Goal: Task Accomplishment & Management: Manage account settings

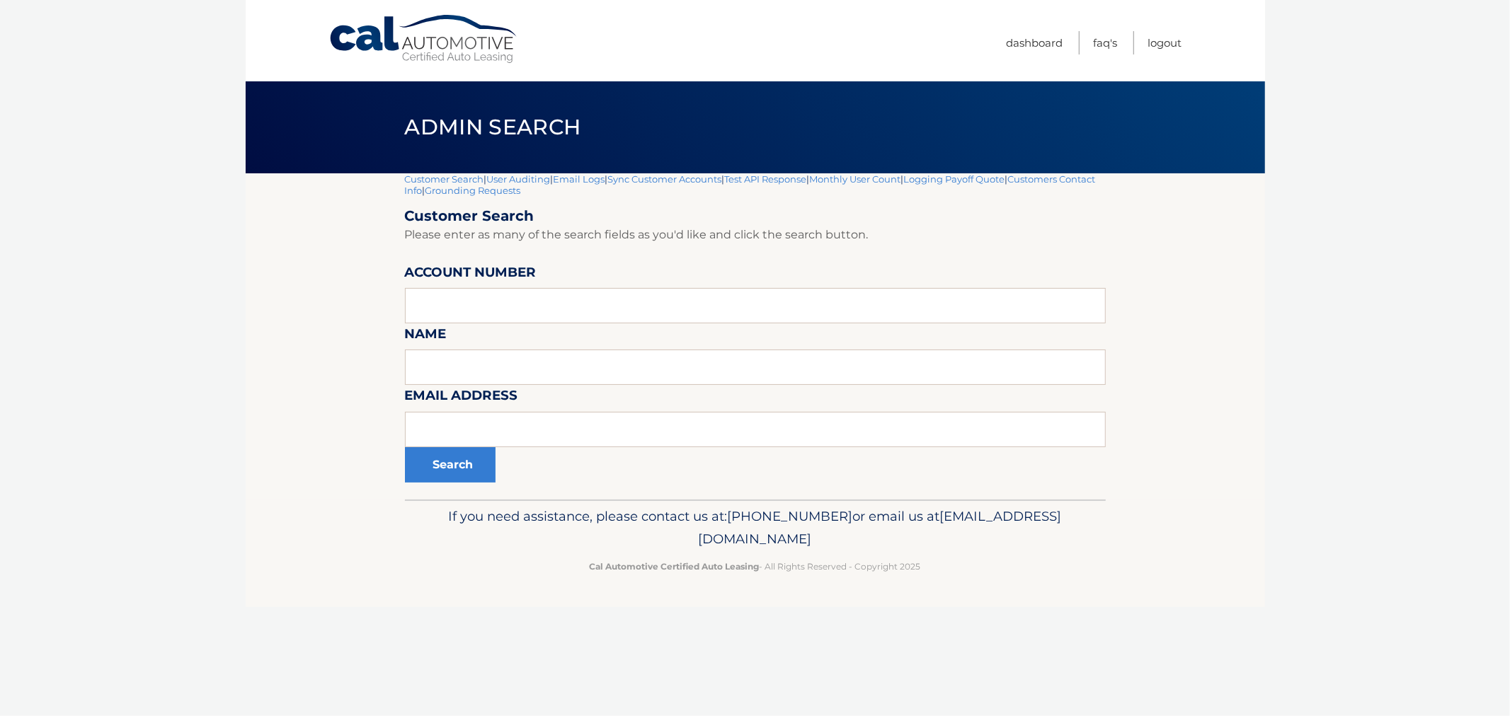
click at [526, 407] on form "Customer Search Please enter as many of the search fields as you'd like and cli…" at bounding box center [755, 344] width 701 height 275
click at [510, 434] on input "text" at bounding box center [755, 429] width 701 height 35
paste input "[EMAIL_ADDRESS][DOMAIN_NAME]"
type input "[EMAIL_ADDRESS][DOMAIN_NAME]"
click at [447, 466] on button "Search" at bounding box center [450, 464] width 91 height 35
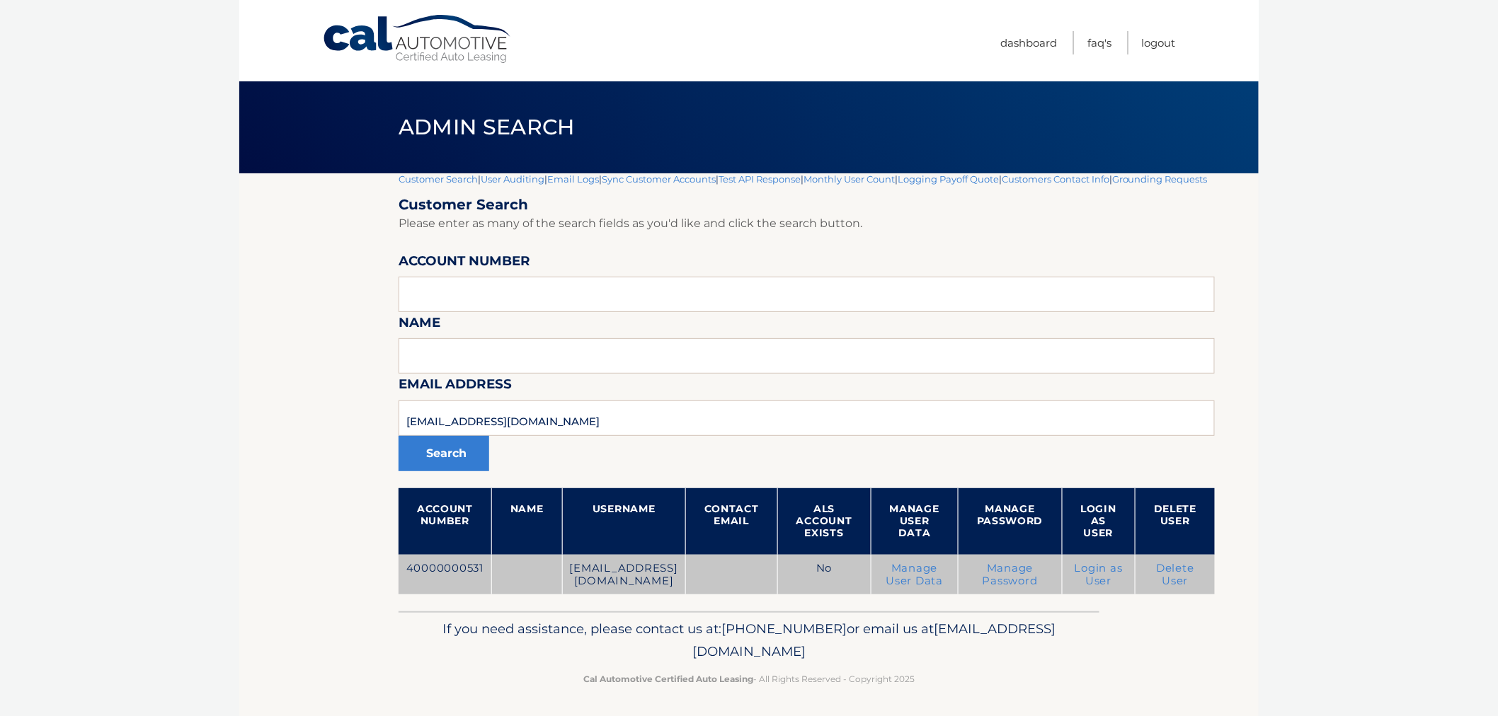
click at [1194, 584] on link "Delete User" at bounding box center [1175, 574] width 38 height 25
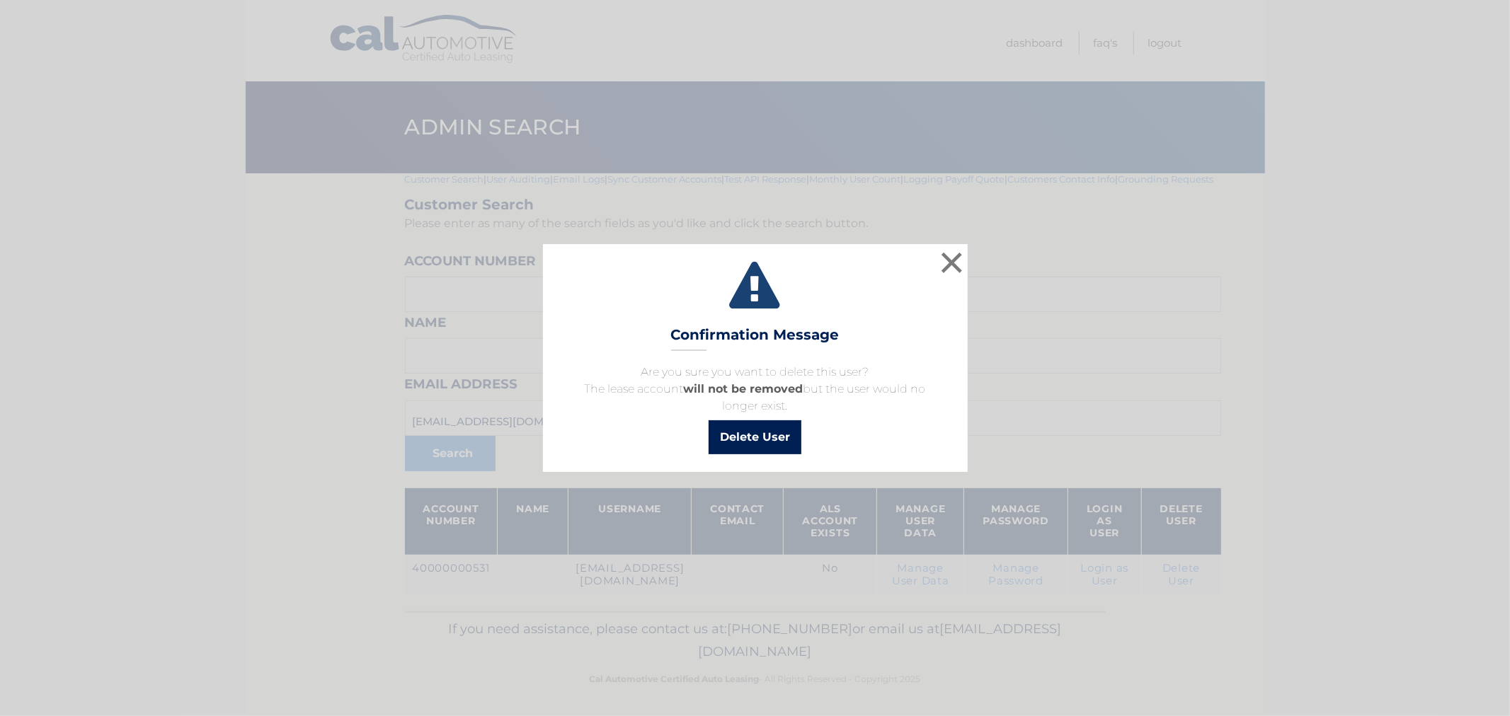
click at [763, 435] on button "Delete User" at bounding box center [754, 437] width 93 height 34
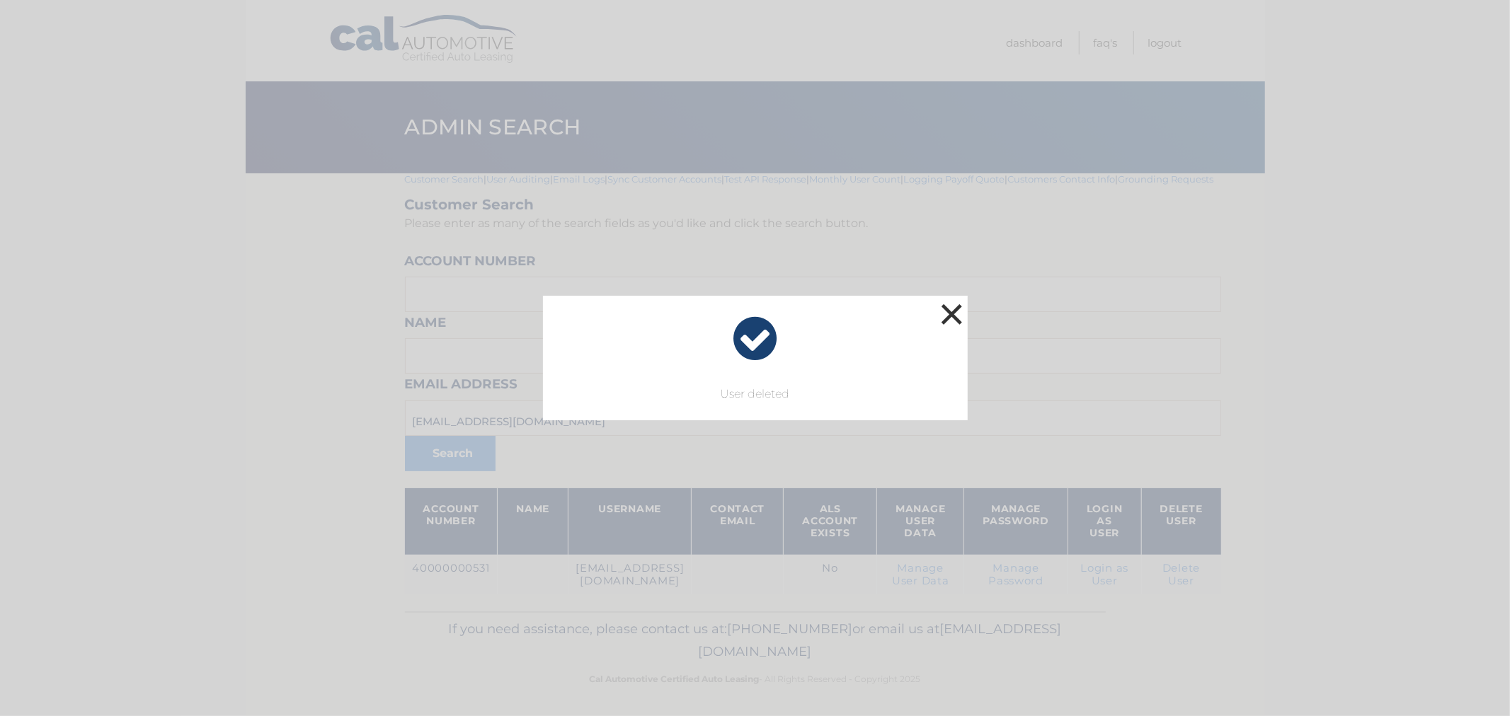
click at [953, 305] on button "×" at bounding box center [952, 314] width 28 height 28
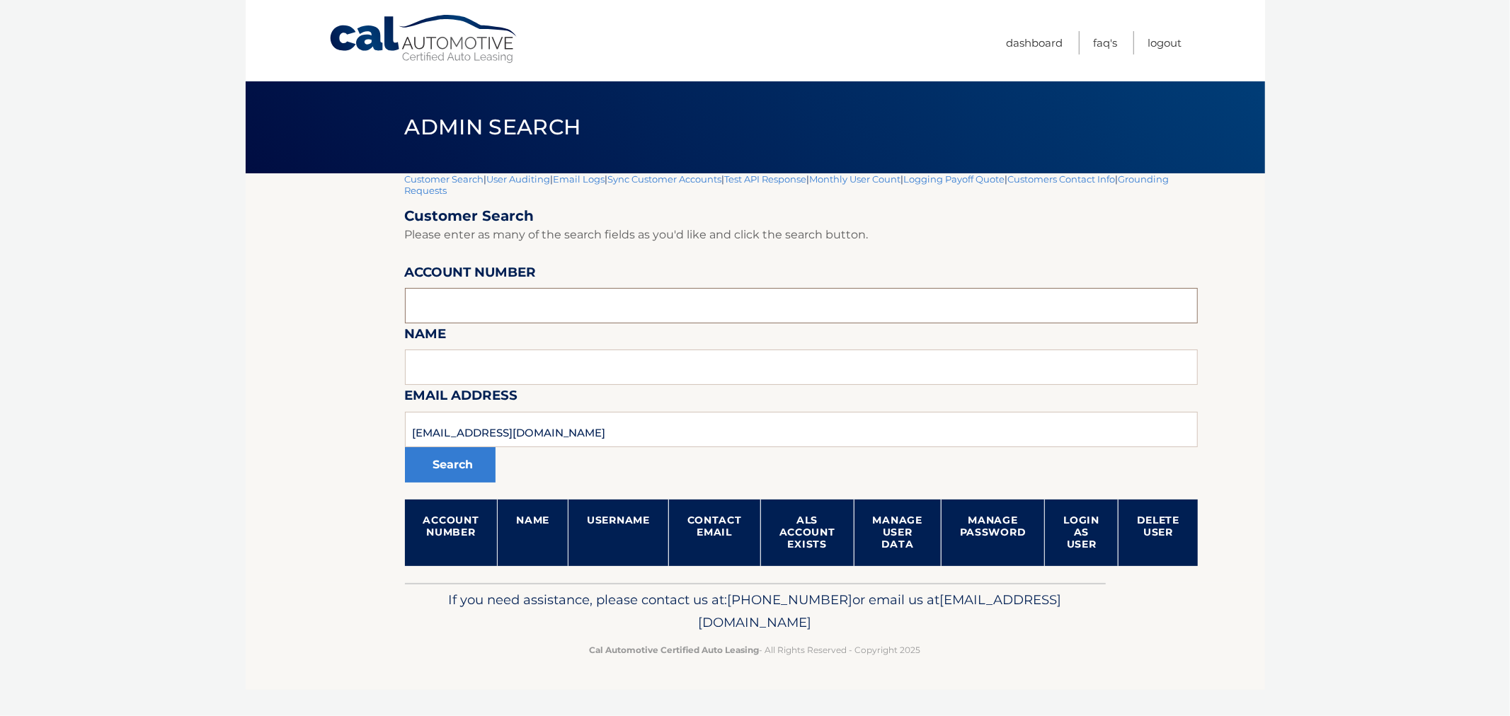
click at [574, 305] on input "text" at bounding box center [801, 305] width 793 height 35
paste input "44455535165"
type input "44455535165"
drag, startPoint x: 583, startPoint y: 435, endPoint x: 294, endPoint y: 416, distance: 290.0
click at [294, 416] on section "Customer Search | User Auditing | Email Logs | Sync Customer Accounts | Test AP…" at bounding box center [755, 378] width 1019 height 410
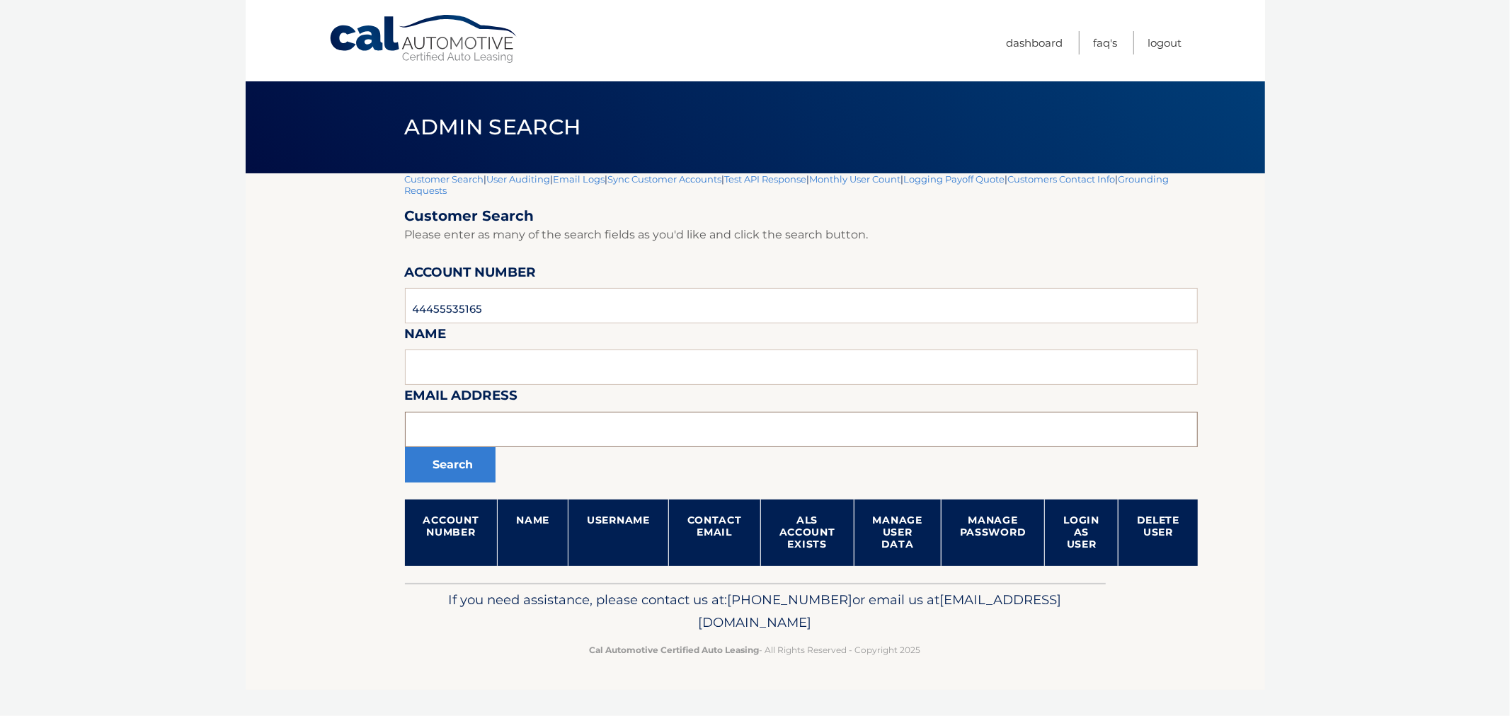
click at [405, 447] on button "Search" at bounding box center [450, 464] width 91 height 35
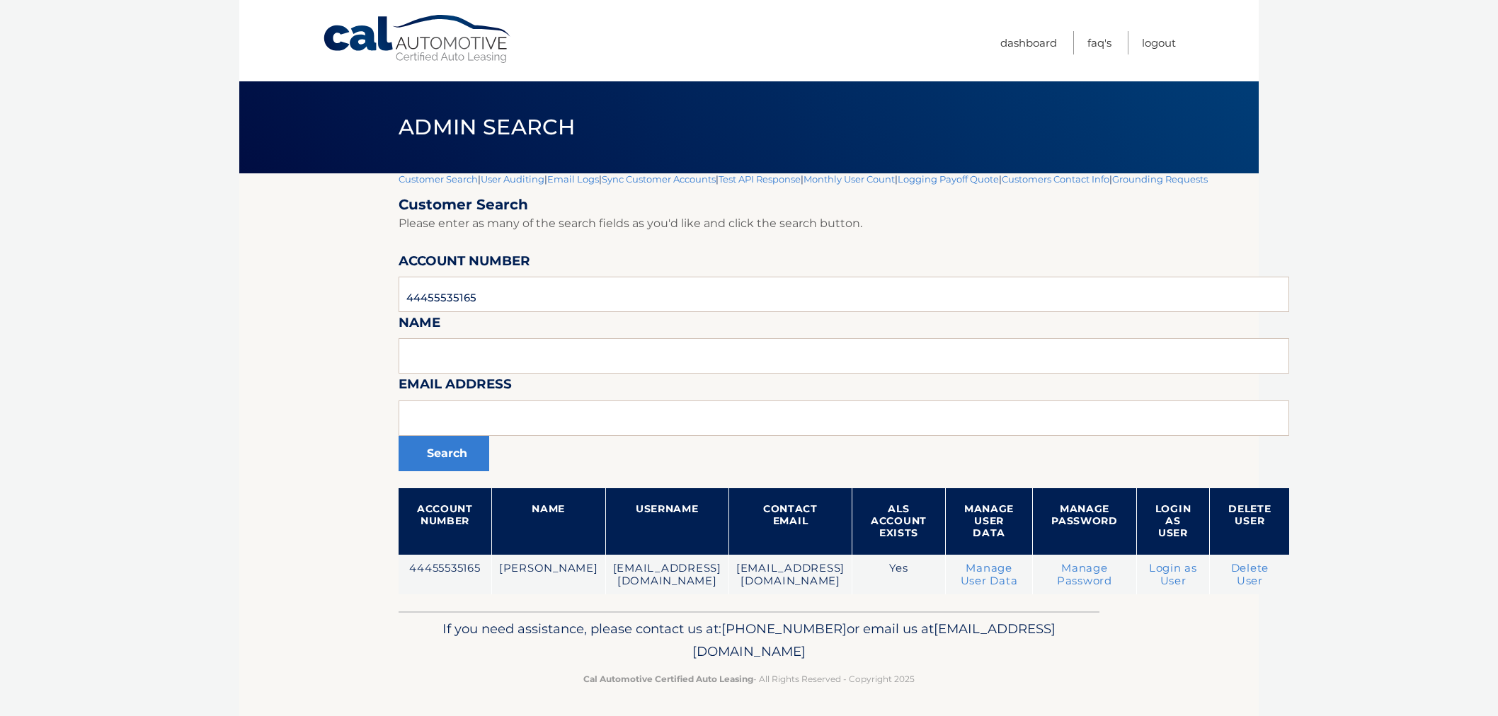
drag, startPoint x: 0, startPoint y: 0, endPoint x: 970, endPoint y: 674, distance: 1181.1
click at [227, 474] on body "Cal Automotive Menu Dashboard FAQ's Logout |" at bounding box center [749, 358] width 1498 height 716
click at [960, 696] on div "Cal Automotive Menu Dashboard FAQ's Logout |" at bounding box center [748, 358] width 1019 height 716
click at [971, 675] on p "Cal Automotive Certified Auto Leasing - All Rights Reserved - Copyright 2025" at bounding box center [749, 679] width 682 height 15
drag, startPoint x: 970, startPoint y: 674, endPoint x: 391, endPoint y: 575, distance: 587.3
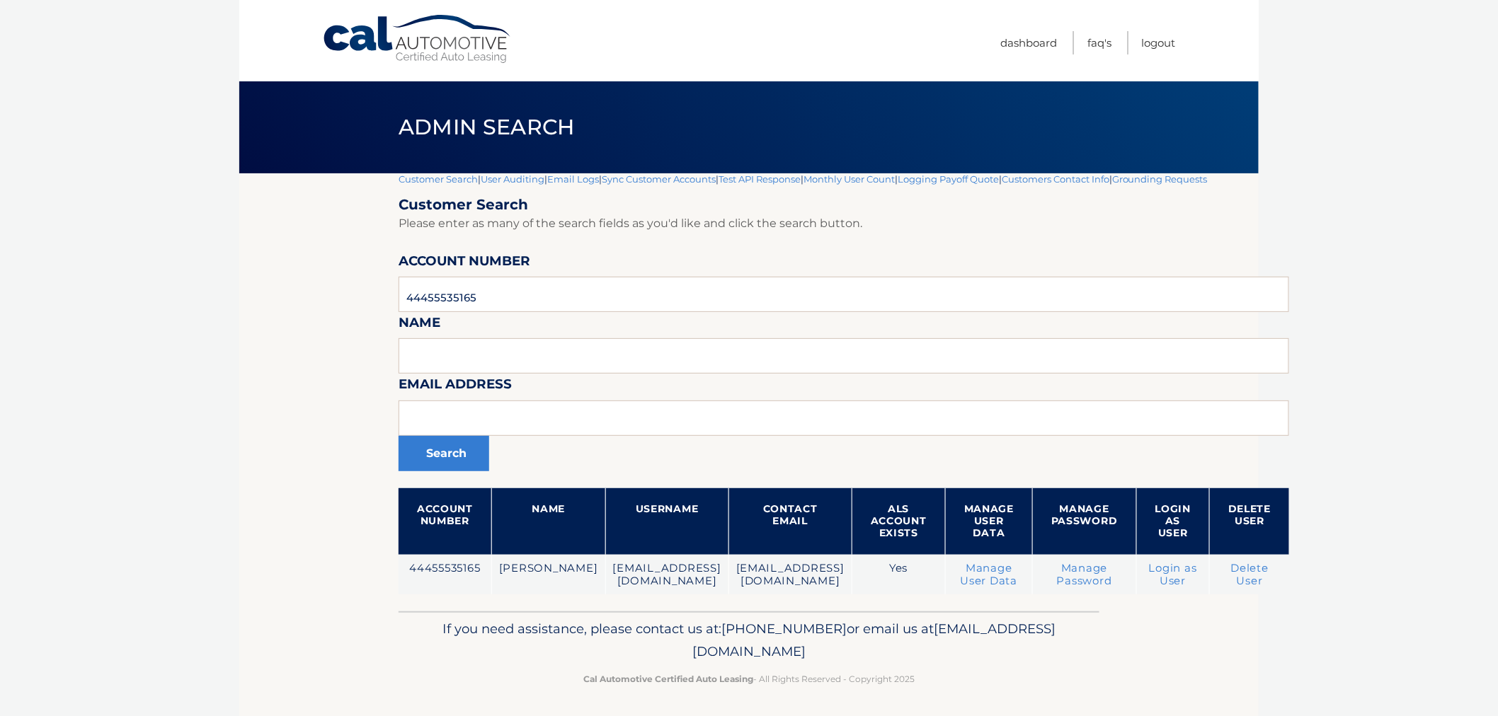
click at [391, 575] on div "Cal Automotive Menu Dashboard FAQ's Logout |" at bounding box center [748, 358] width 1019 height 716
click at [391, 575] on section "Customer Search | User Auditing | Email Logs | Sync Customer Accounts | Test AP…" at bounding box center [748, 392] width 1019 height 438
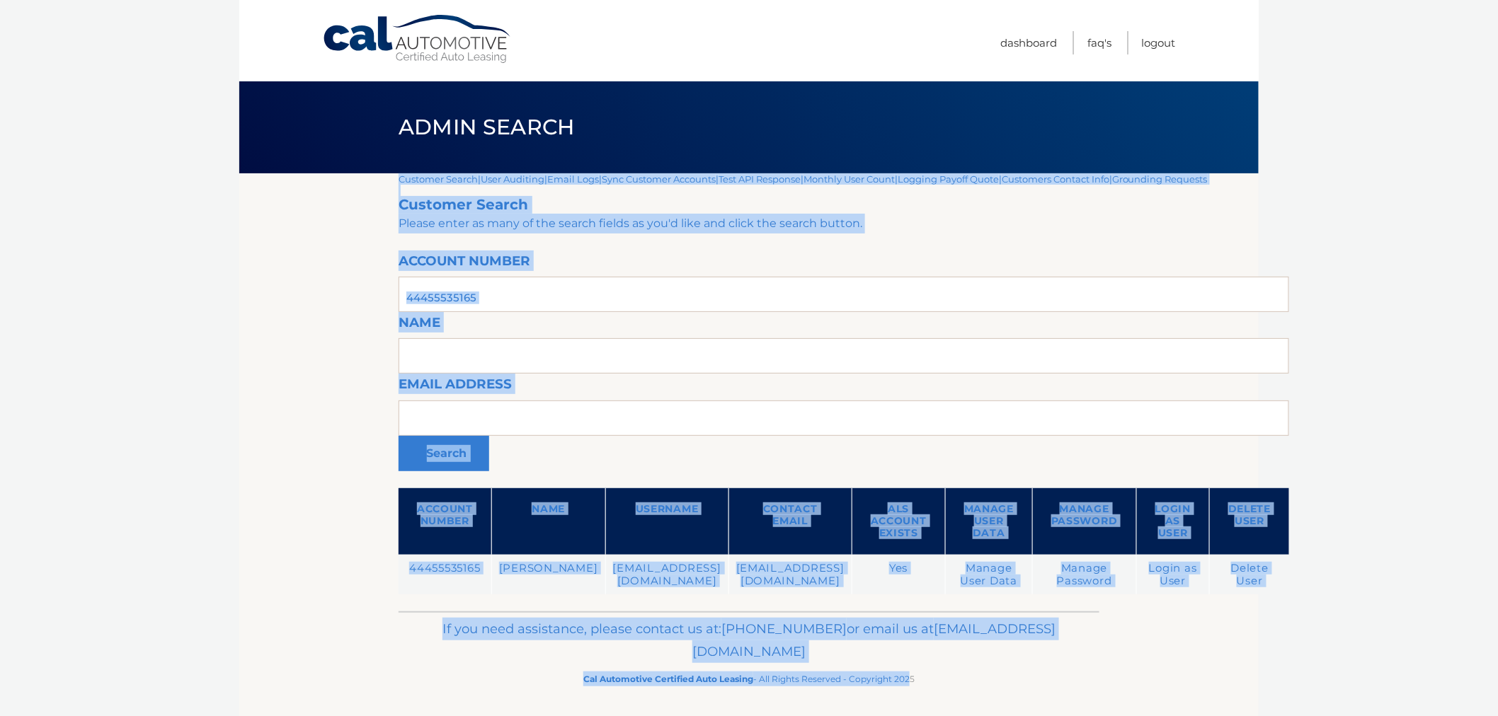
scroll to position [2, 0]
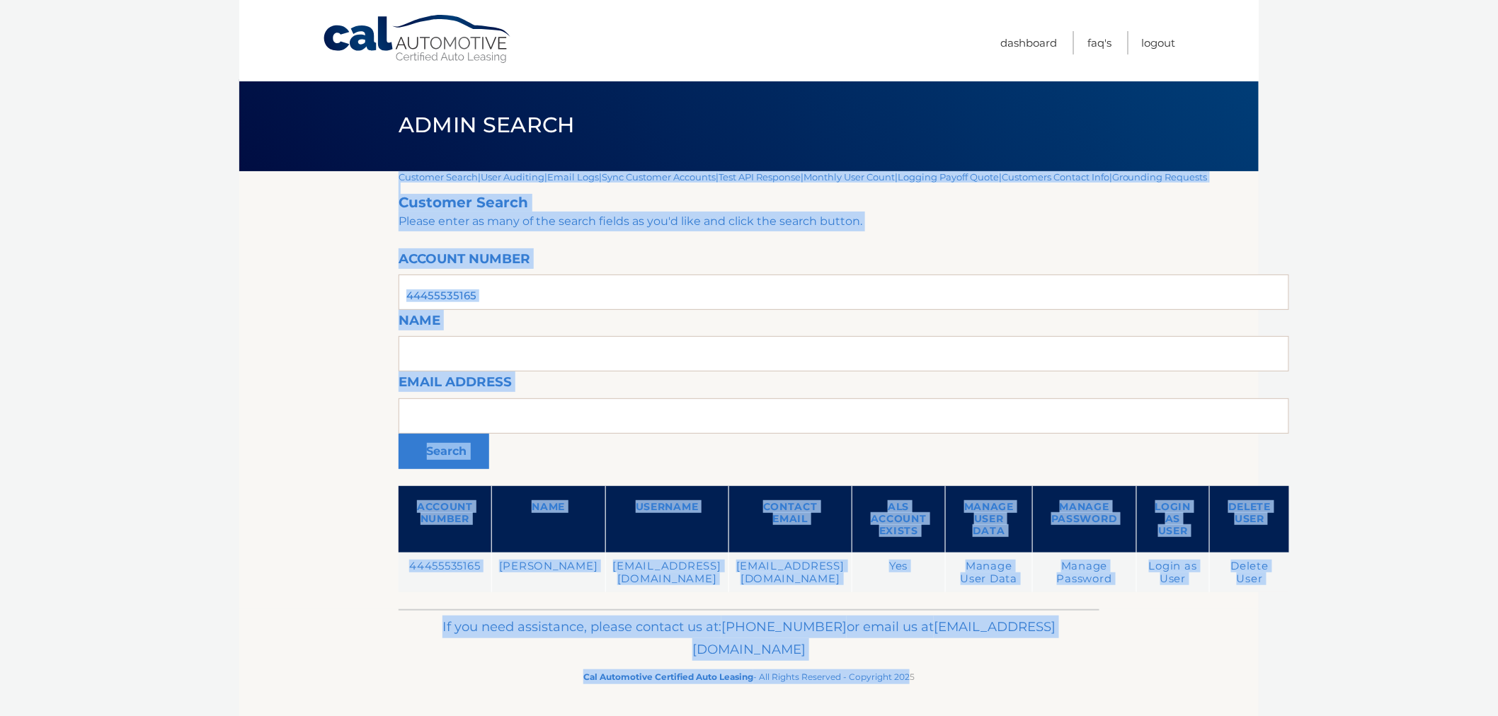
drag, startPoint x: 401, startPoint y: 570, endPoint x: 956, endPoint y: 718, distance: 574.2
click at [956, 714] on html "Cal Automotive Menu Dashboard FAQ's Logout" at bounding box center [749, 356] width 1498 height 716
click at [989, 704] on footer "If you need assistance, please contact us at: 609-807-3200 or email us at Custo…" at bounding box center [748, 663] width 1019 height 108
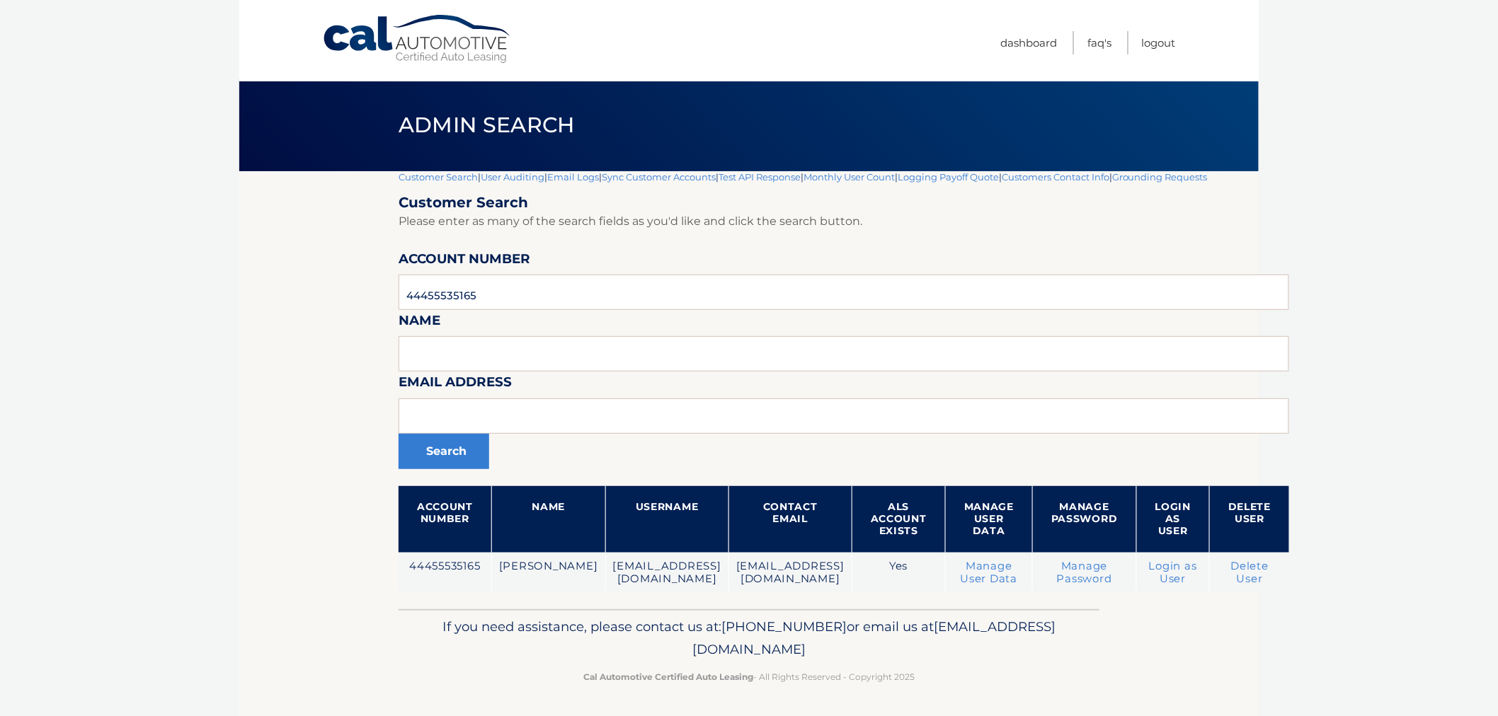
drag, startPoint x: 966, startPoint y: 688, endPoint x: 365, endPoint y: 559, distance: 614.5
click at [365, 559] on div "Cal Automotive Menu Dashboard FAQ's Logout |" at bounding box center [748, 356] width 1019 height 716
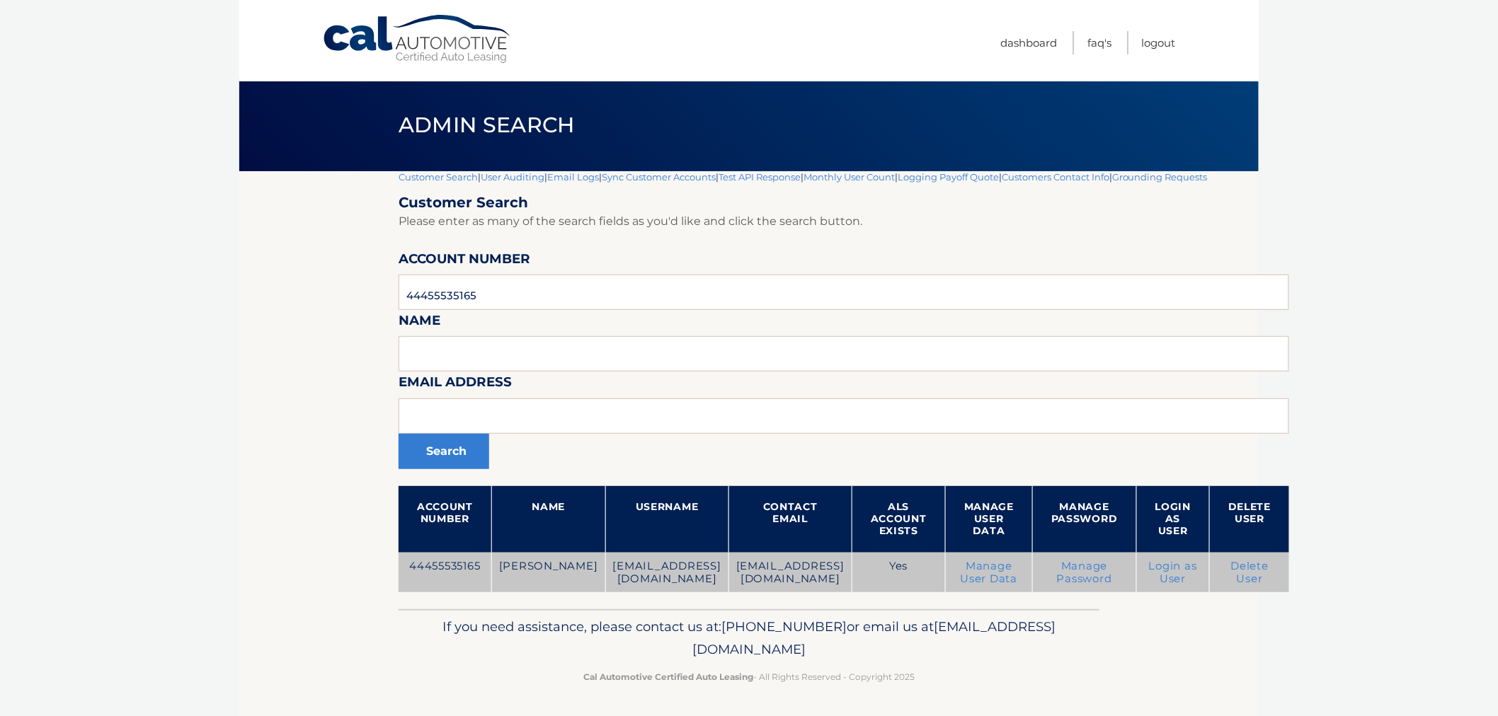
click at [406, 571] on td "44455535165" at bounding box center [444, 573] width 93 height 40
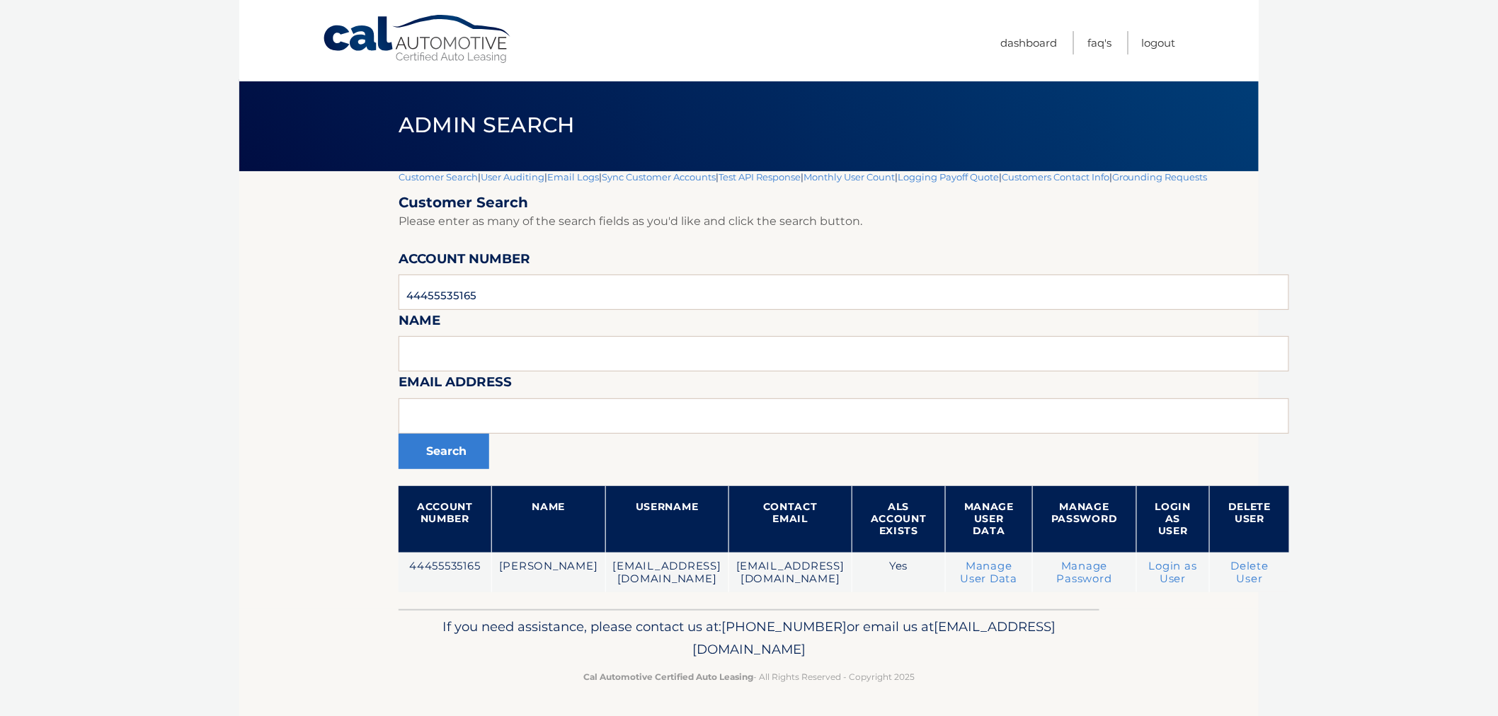
drag, startPoint x: 385, startPoint y: 553, endPoint x: 994, endPoint y: 718, distance: 630.4
click at [994, 714] on html "Cal Automotive Menu Dashboard FAQ's Logout" at bounding box center [749, 356] width 1498 height 716
click at [982, 701] on footer "If you need assistance, please contact us at: 609-807-3200 or email us at Custo…" at bounding box center [748, 663] width 1019 height 108
drag, startPoint x: 974, startPoint y: 695, endPoint x: 362, endPoint y: 575, distance: 623.9
click at [362, 575] on div "Cal Automotive Menu Dashboard FAQ's Logout |" at bounding box center [748, 356] width 1019 height 716
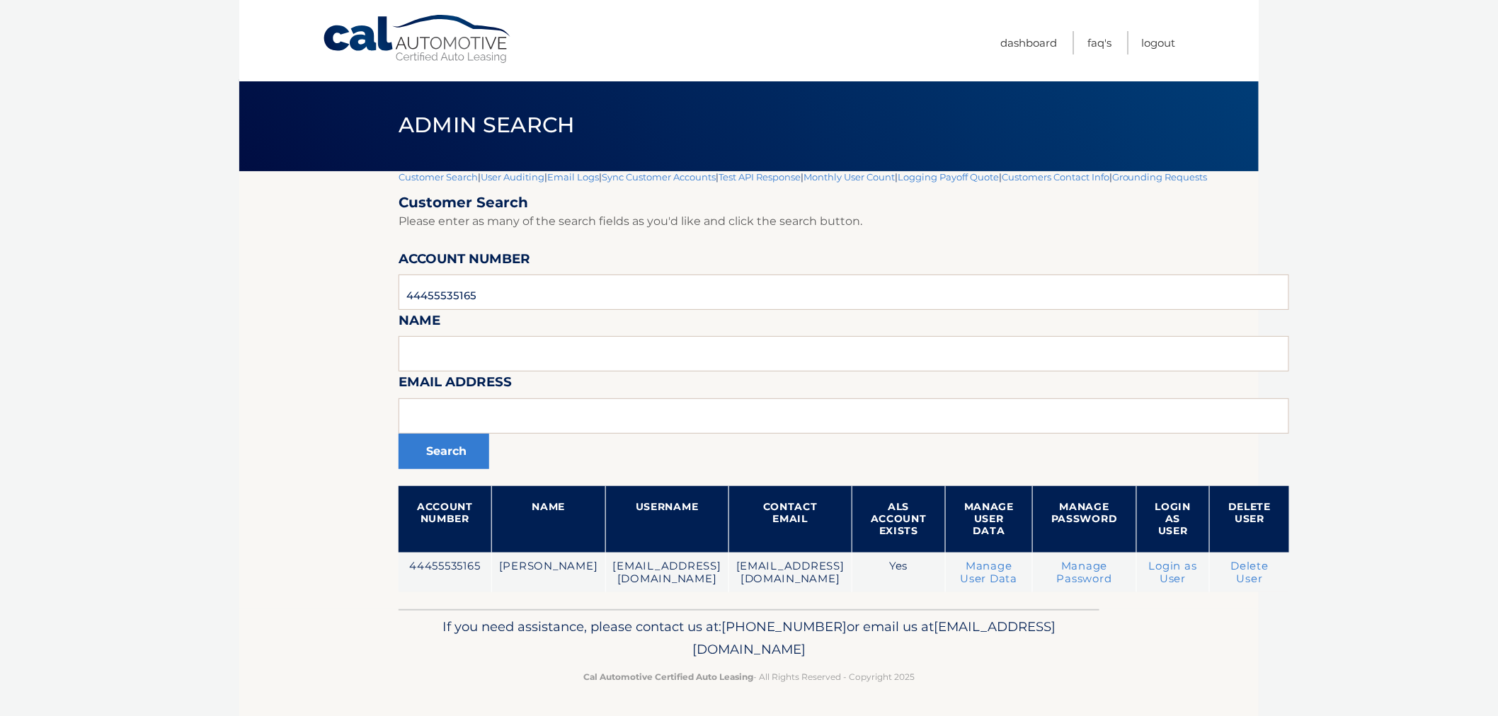
click at [362, 575] on section "Customer Search | User Auditing | Email Logs | Sync Customer Accounts | Test AP…" at bounding box center [748, 390] width 1019 height 438
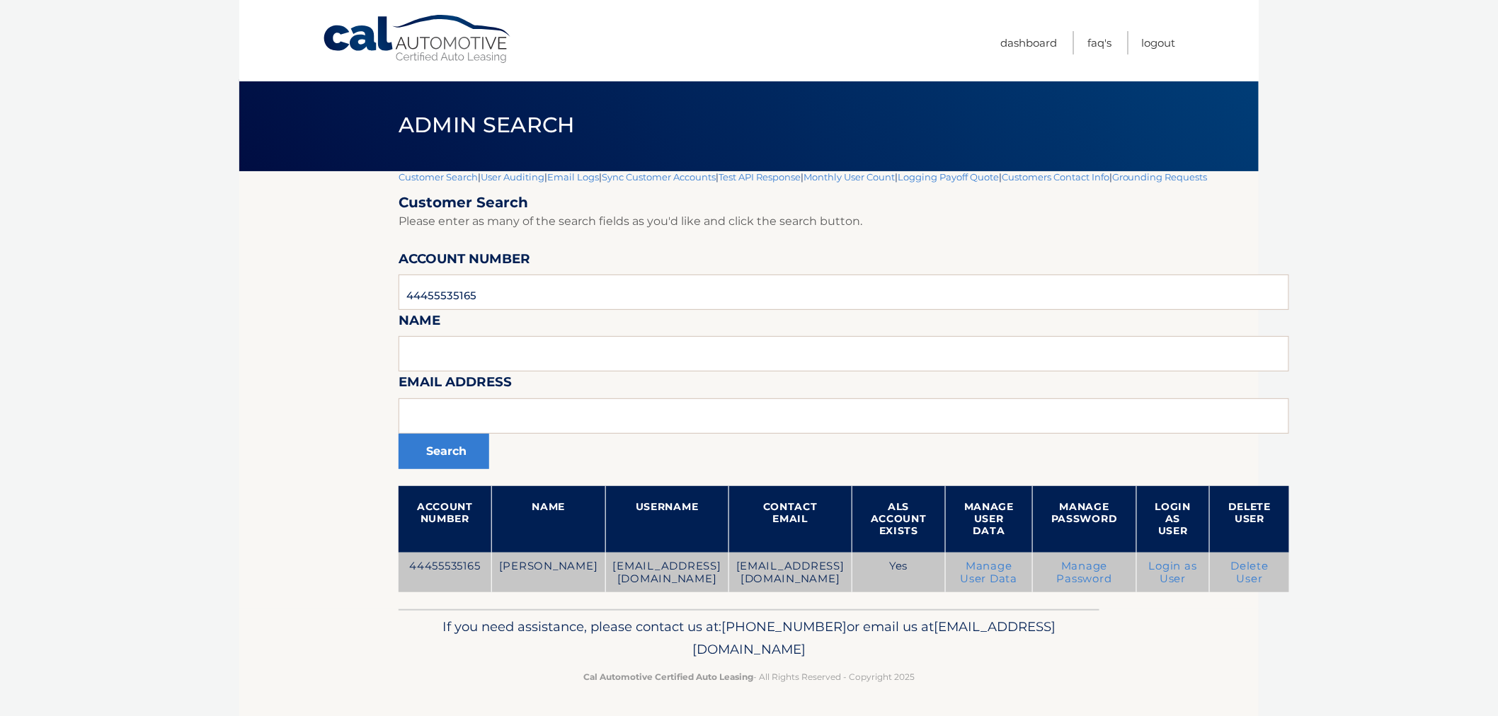
click at [1197, 570] on link "Login as User" at bounding box center [1173, 572] width 48 height 25
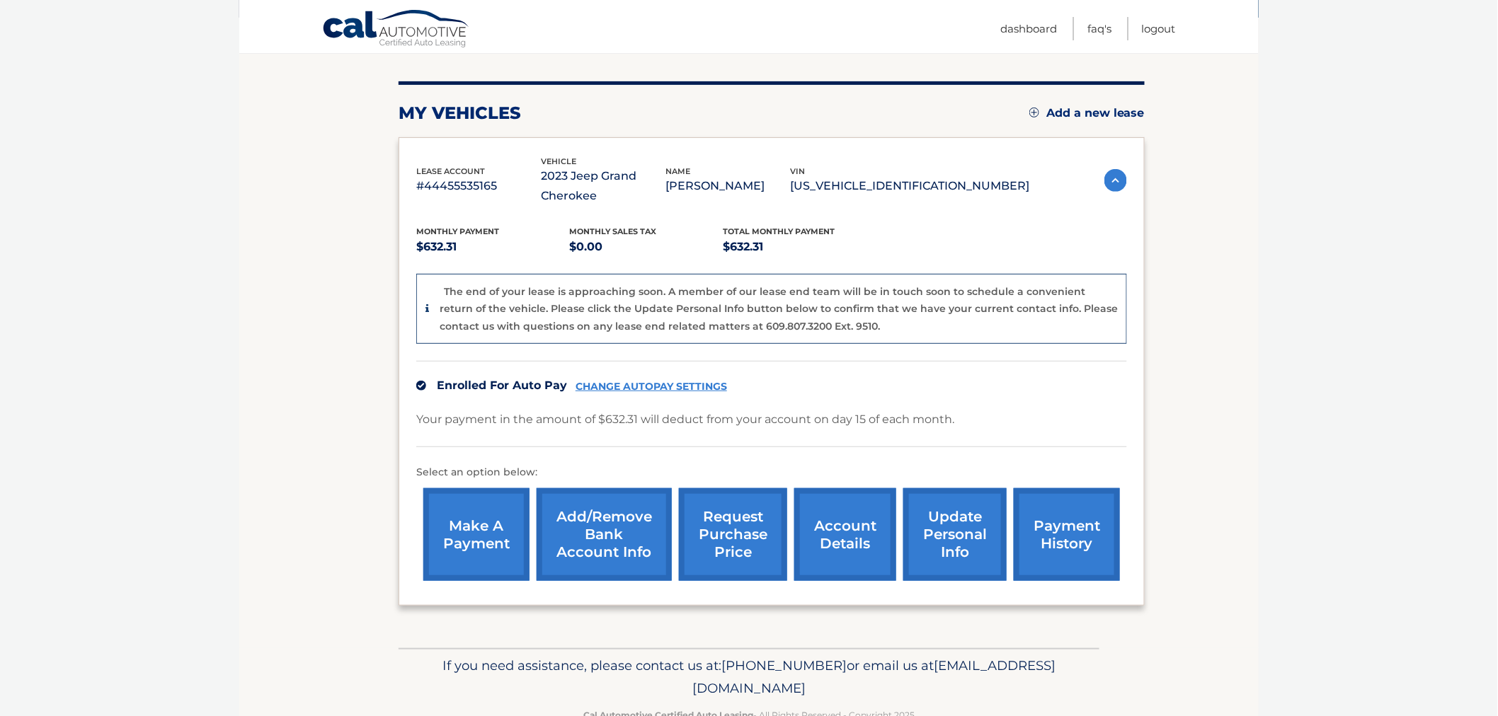
scroll to position [157, 0]
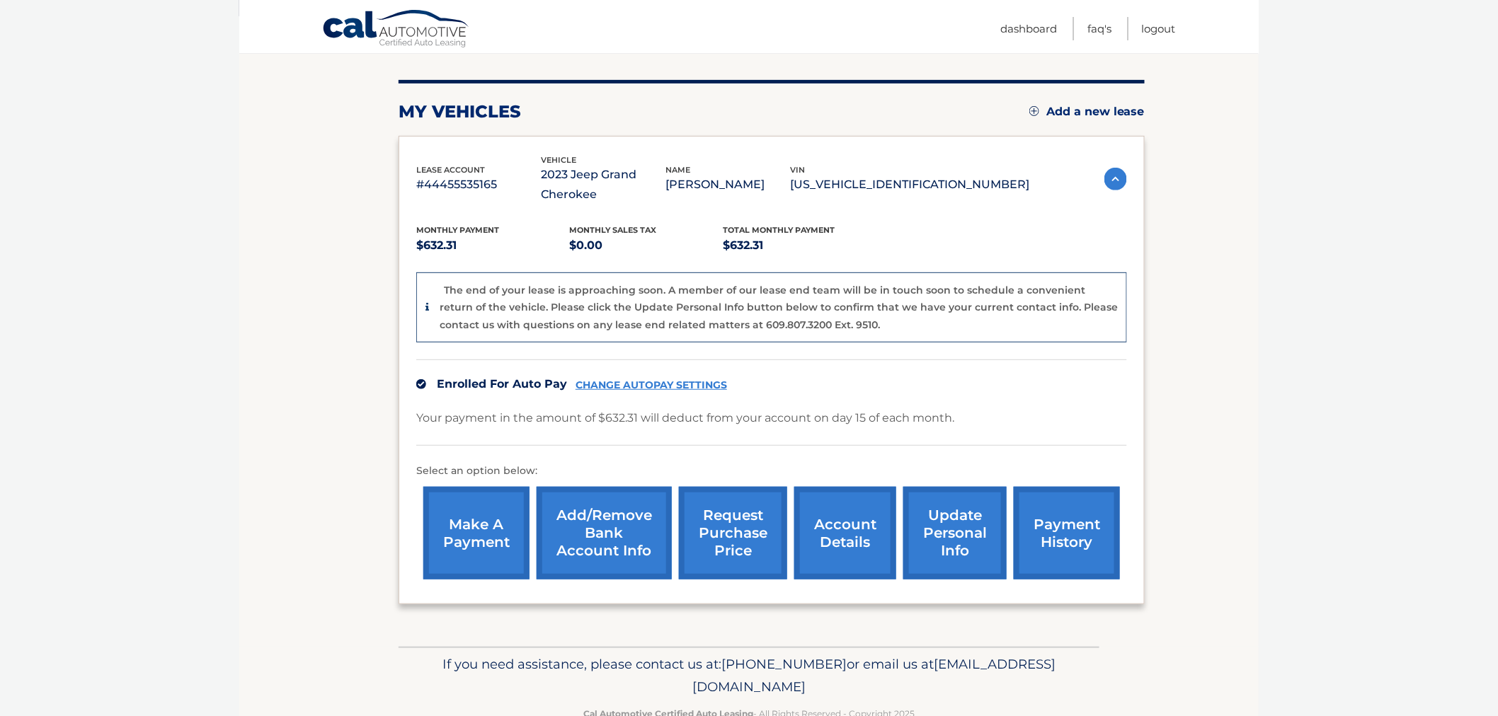
drag, startPoint x: 954, startPoint y: 694, endPoint x: 455, endPoint y: 638, distance: 502.1
click at [457, 559] on div "Cal Automotive Menu Dashboard FAQ's Logout vin" at bounding box center [748, 201] width 1019 height 716
click at [472, 642] on div "my vehicles Add a new lease lease account #44455535165 vehicle 2023 Jeep Grand …" at bounding box center [771, 331] width 746 height 631
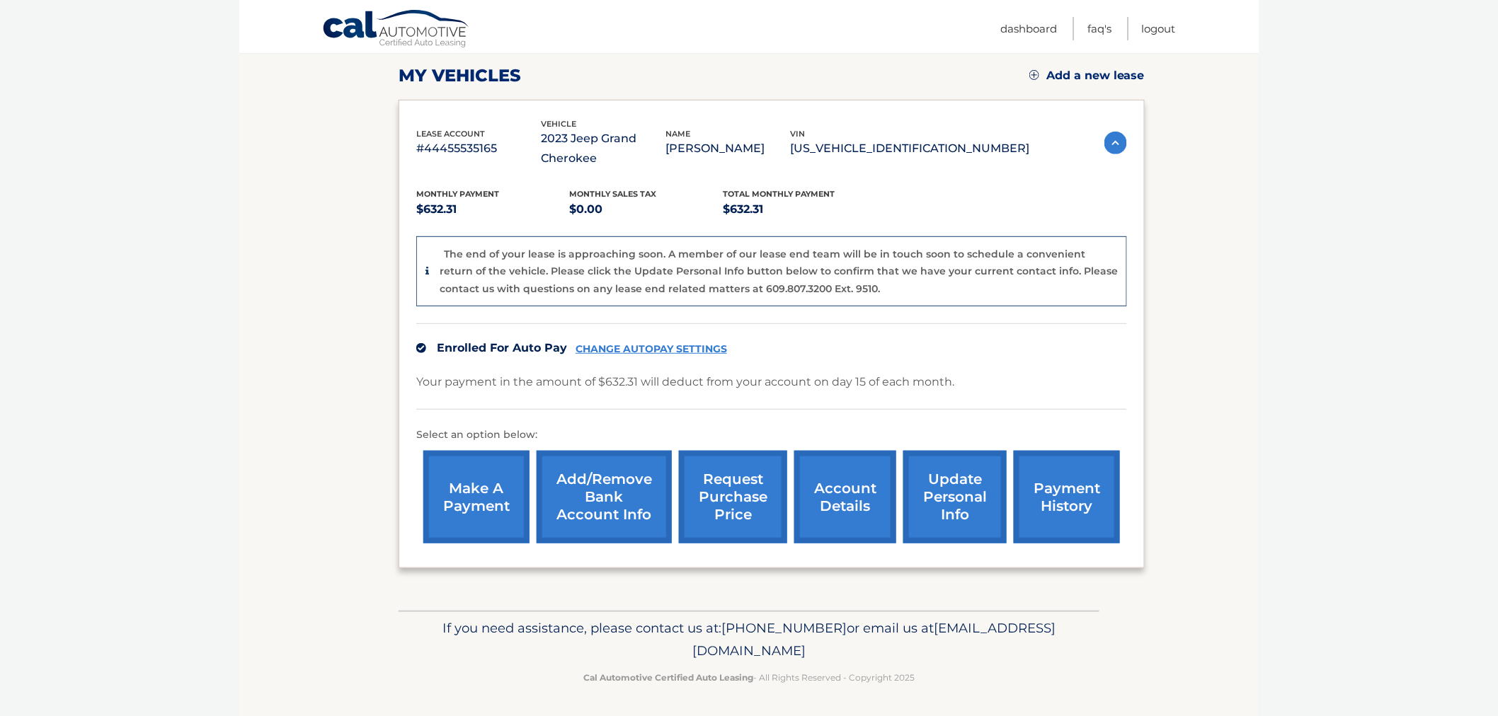
drag, startPoint x: 493, startPoint y: 649, endPoint x: 964, endPoint y: 705, distance: 474.6
click at [980, 523] on html "Cal Automotive Menu Dashboard FAQ's Logout" at bounding box center [749, 165] width 1498 height 716
click at [940, 685] on div "If you need assistance, please contact us at: [PHONE_NUMBER] or email us at [EM…" at bounding box center [748, 650] width 701 height 79
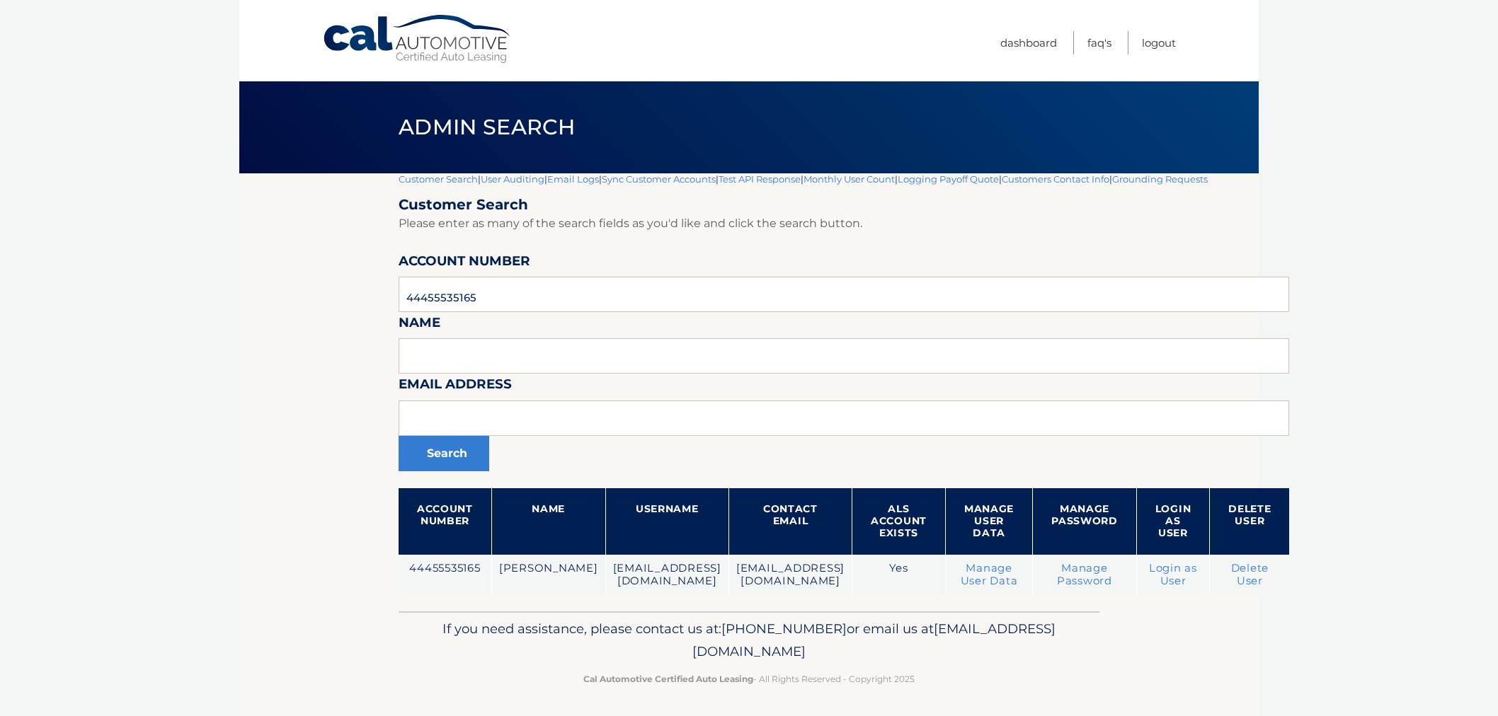
scroll to position [2, 0]
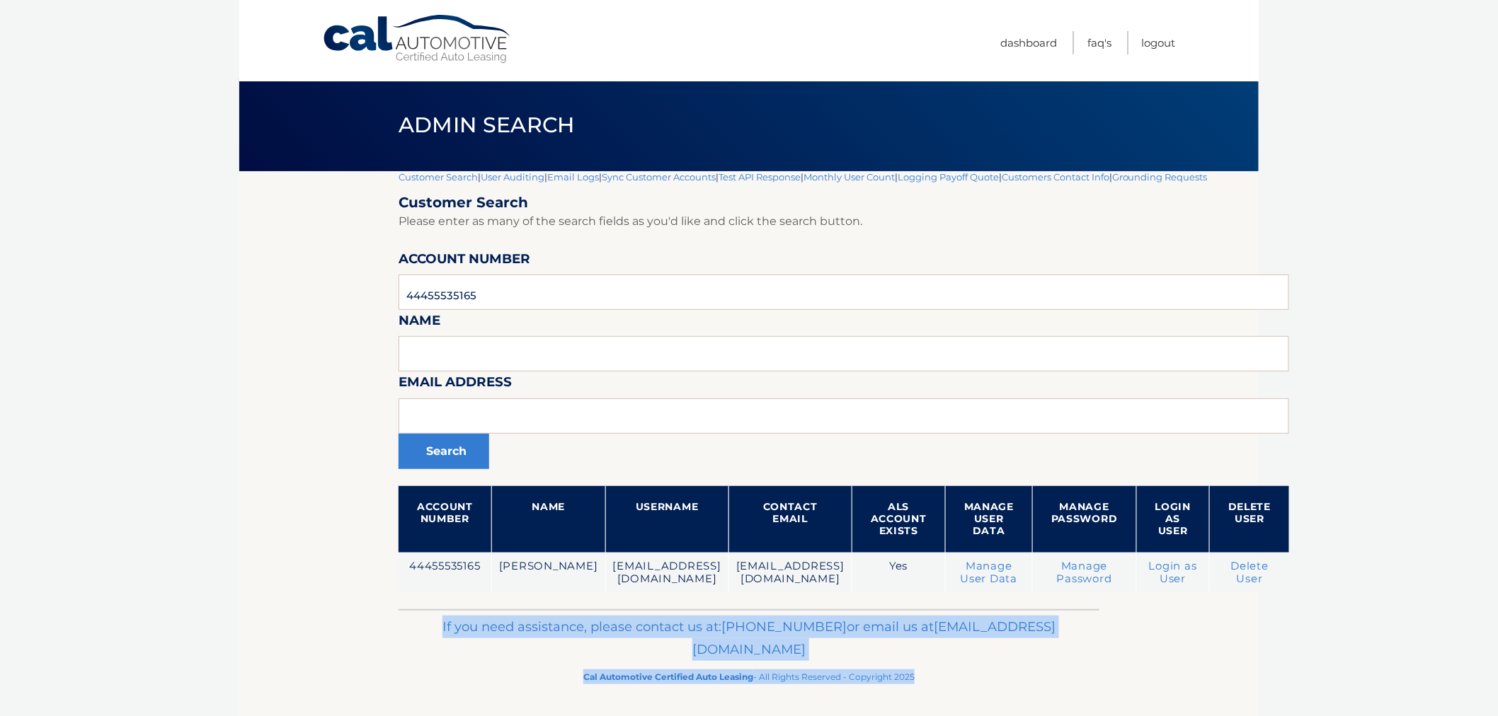
drag, startPoint x: 483, startPoint y: 633, endPoint x: 919, endPoint y: 699, distance: 440.2
click at [910, 702] on footer "If you need assistance, please contact us at: 609-807-3200 or email us at Custo…" at bounding box center [748, 663] width 1019 height 108
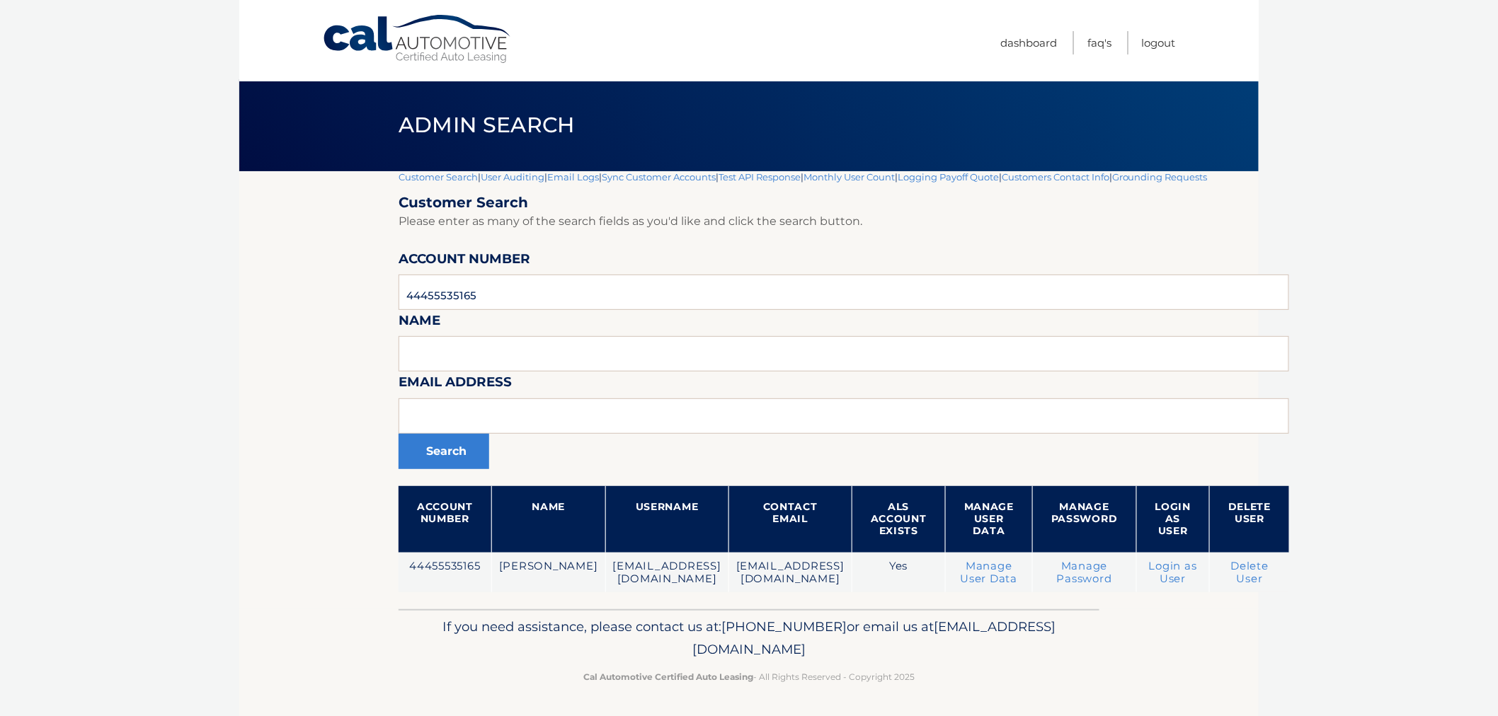
drag, startPoint x: 919, startPoint y: 699, endPoint x: 926, endPoint y: 689, distance: 11.6
click at [920, 699] on footer "If you need assistance, please contact us at: 609-807-3200 or email us at Custo…" at bounding box center [748, 663] width 1019 height 108
drag, startPoint x: 929, startPoint y: 686, endPoint x: 499, endPoint y: 613, distance: 435.8
click at [499, 613] on div "If you need assistance, please contact us at: 609-807-3200 or email us at Custo…" at bounding box center [748, 648] width 701 height 79
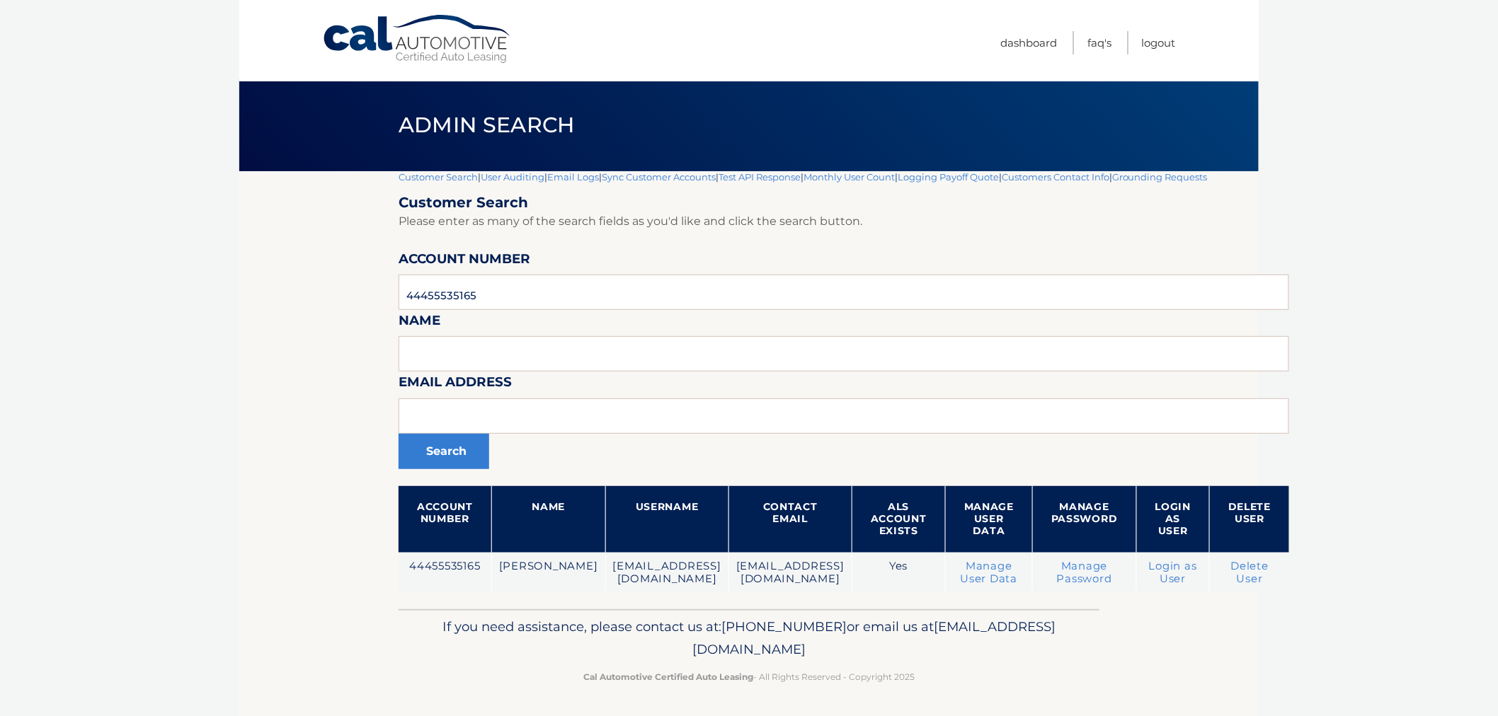
drag, startPoint x: 506, startPoint y: 616, endPoint x: 915, endPoint y: 670, distance: 412.5
click at [915, 670] on div "If you need assistance, please contact us at: 609-807-3200 or email us at Custo…" at bounding box center [748, 648] width 701 height 79
click at [915, 670] on p "Cal Automotive Certified Auto Leasing - All Rights Reserved - Copyright 2025" at bounding box center [749, 677] width 682 height 15
drag, startPoint x: 921, startPoint y: 670, endPoint x: 461, endPoint y: 627, distance: 461.3
click at [461, 627] on div "If you need assistance, please contact us at: 609-807-3200 or email us at Custo…" at bounding box center [748, 648] width 701 height 79
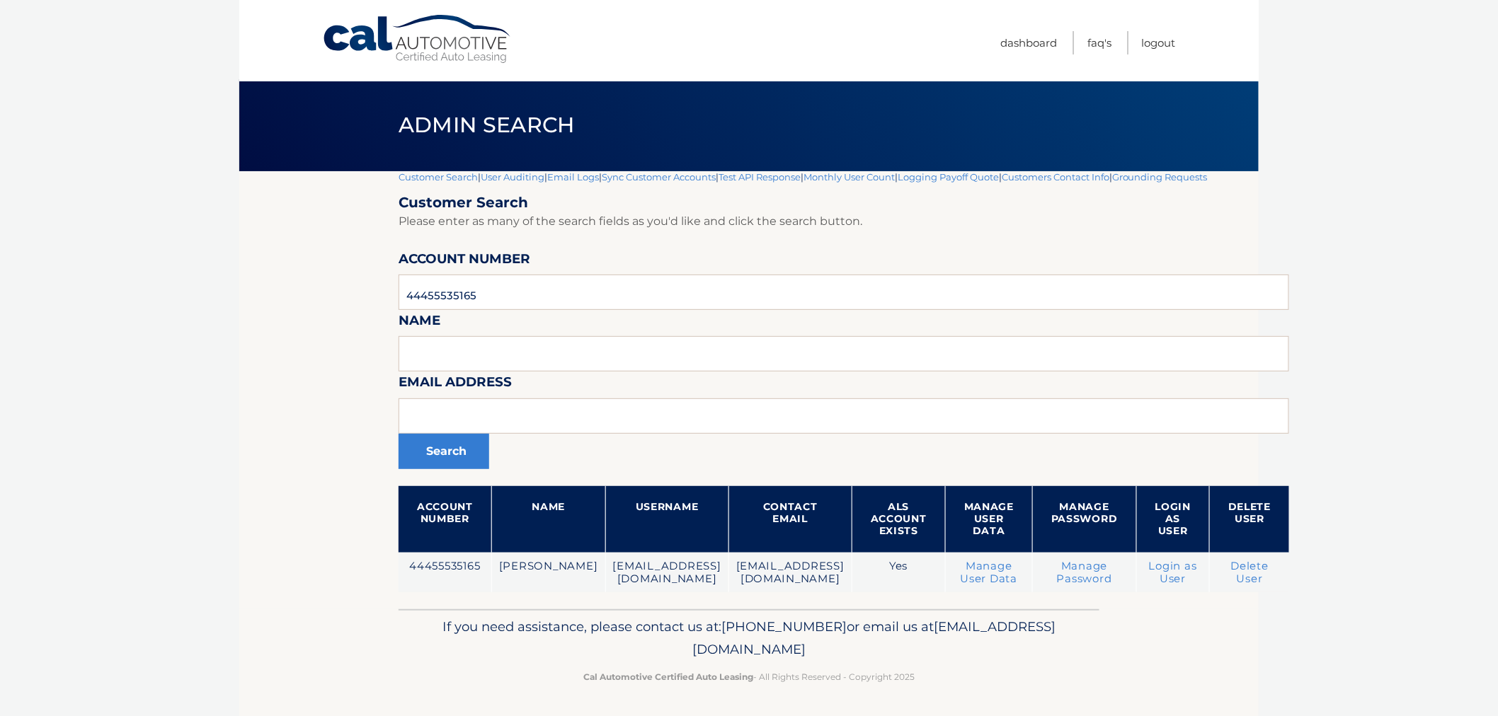
click at [473, 625] on p "If you need assistance, please contact us at: 609-807-3200 or email us at Custo…" at bounding box center [749, 638] width 682 height 45
drag, startPoint x: 364, startPoint y: 563, endPoint x: 1059, endPoint y: 656, distance: 700.5
click at [1058, 650] on div "Cal Automotive Menu Dashboard FAQ's Logout |" at bounding box center [748, 356] width 1019 height 716
drag, startPoint x: 1014, startPoint y: 678, endPoint x: 975, endPoint y: 676, distance: 39.0
click at [1013, 678] on p "Cal Automotive Certified Auto Leasing - All Rights Reserved - Copyright 2025" at bounding box center [749, 677] width 682 height 15
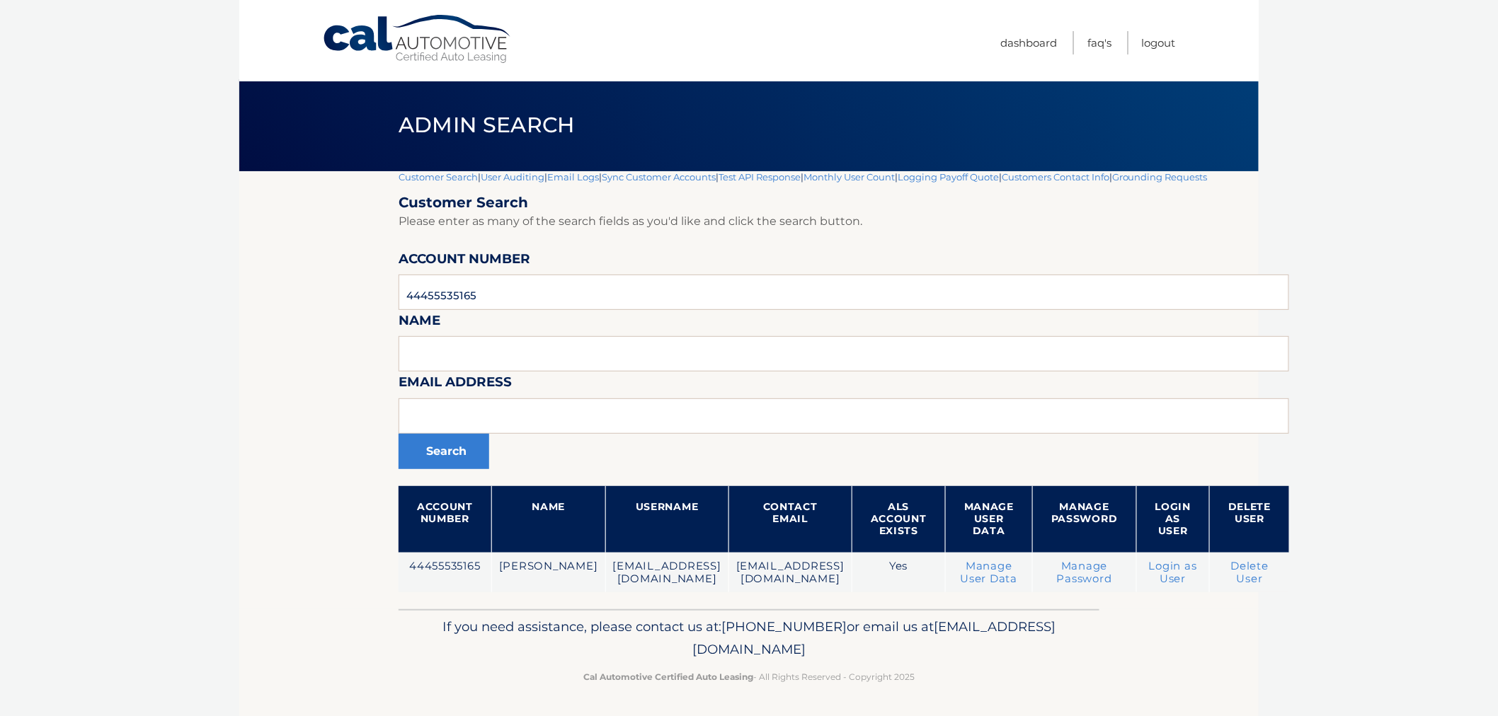
drag, startPoint x: 972, startPoint y: 675, endPoint x: 329, endPoint y: 546, distance: 656.1
click at [329, 546] on div "Cal Automotive Menu Dashboard FAQ's Logout |" at bounding box center [748, 356] width 1019 height 716
click at [349, 569] on section "Customer Search | User Auditing | Email Logs | Sync Customer Accounts | Test AP…" at bounding box center [748, 390] width 1019 height 438
drag, startPoint x: 381, startPoint y: 573, endPoint x: 994, endPoint y: 711, distance: 628.1
click at [994, 711] on div "Cal Automotive Menu Dashboard FAQ's Logout |" at bounding box center [748, 356] width 1019 height 716
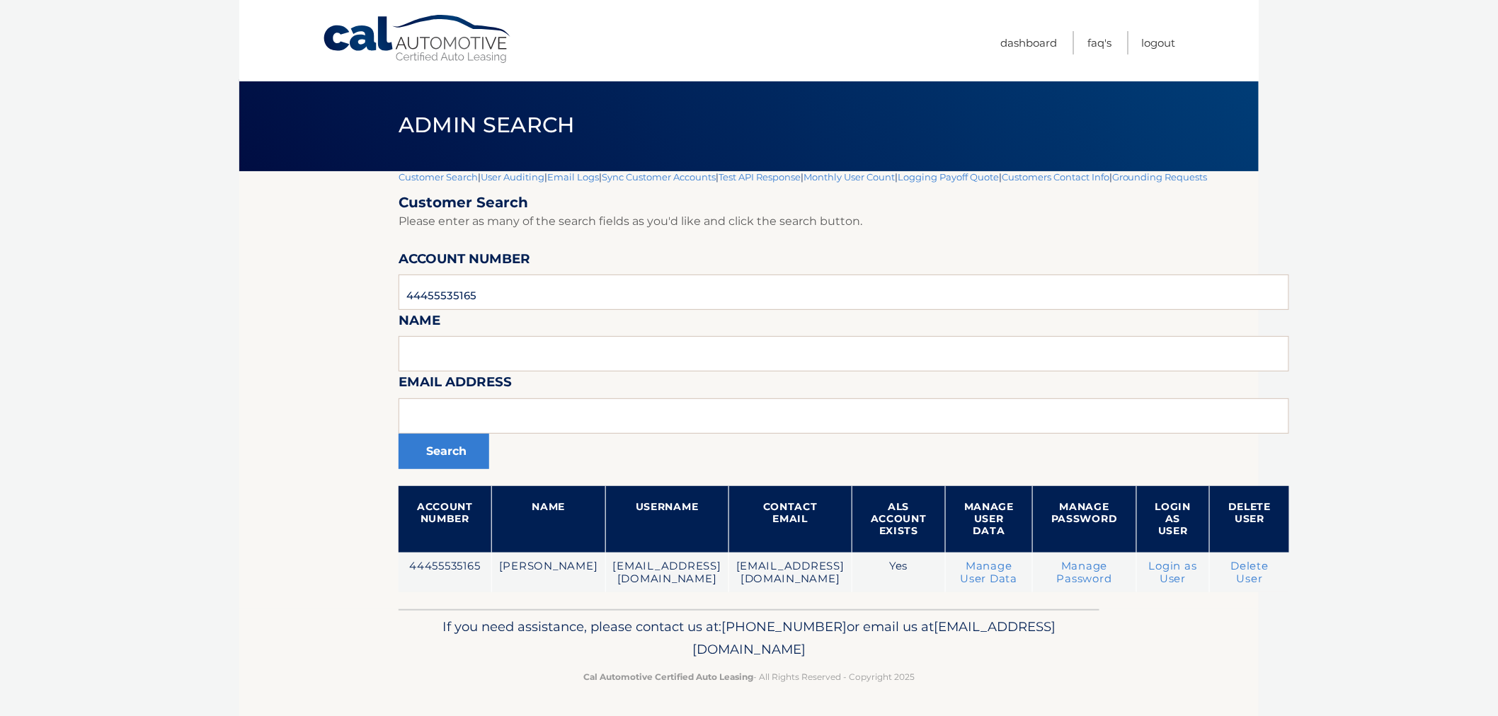
click at [984, 694] on footer "If you need assistance, please contact us at: 609-807-3200 or email us at Custo…" at bounding box center [748, 663] width 1019 height 108
drag, startPoint x: 972, startPoint y: 682, endPoint x: 341, endPoint y: 565, distance: 642.0
click at [338, 567] on div "Cal Automotive Menu Dashboard FAQ's Logout |" at bounding box center [748, 356] width 1019 height 716
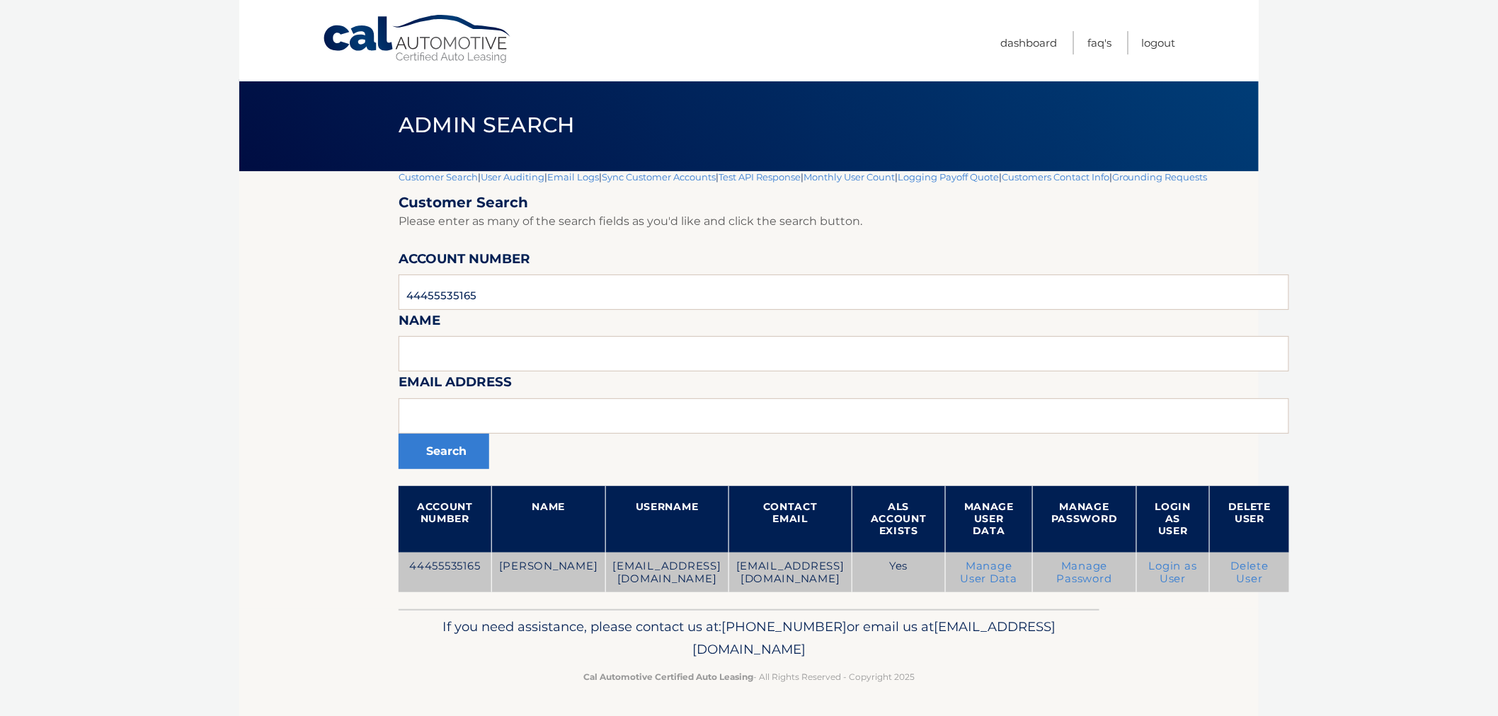
click at [418, 559] on td "44455535165" at bounding box center [444, 573] width 93 height 40
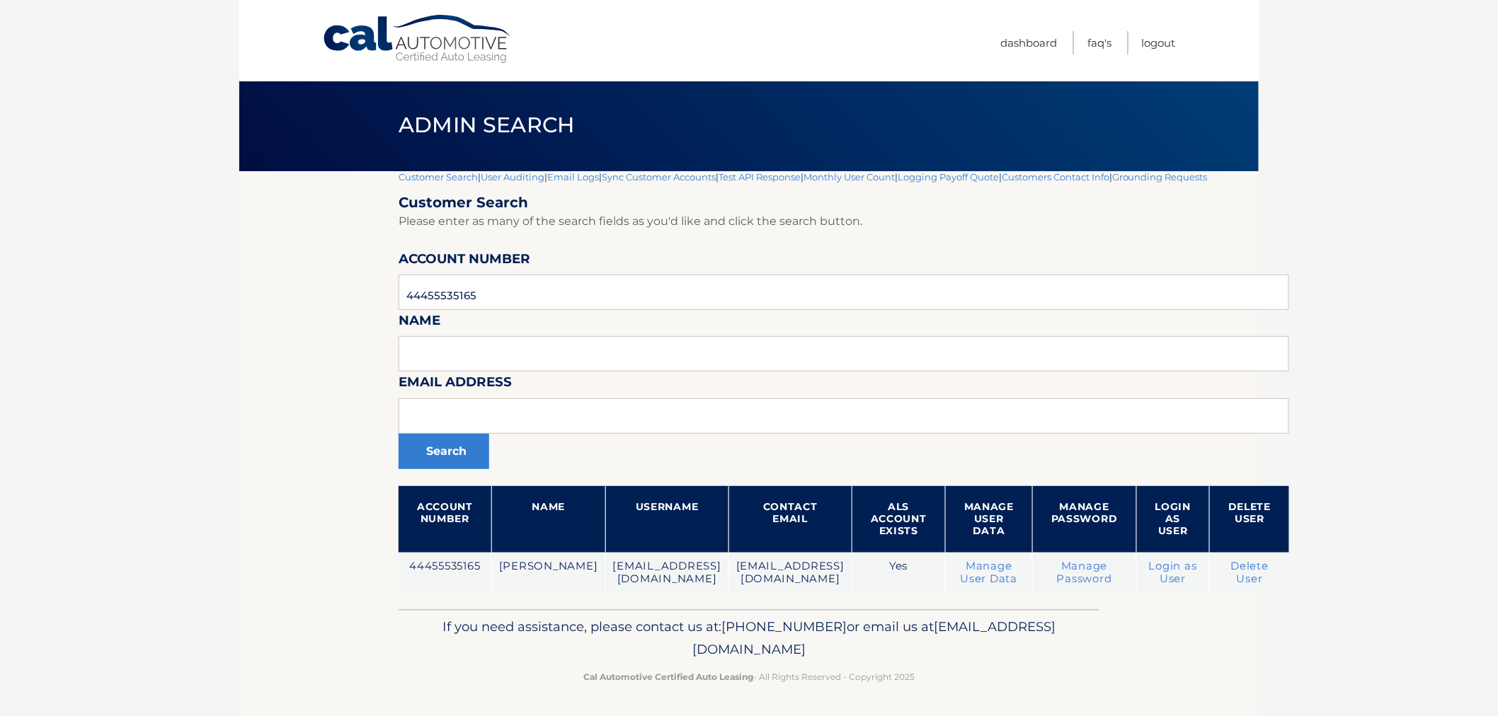
drag, startPoint x: 411, startPoint y: 566, endPoint x: 958, endPoint y: 673, distance: 556.7
click at [957, 674] on div "Cal Automotive Menu Dashboard FAQ's Logout |" at bounding box center [748, 356] width 1019 height 716
click at [965, 673] on p "Cal Automotive Certified Auto Leasing - All Rights Reserved - Copyright 2025" at bounding box center [749, 677] width 682 height 15
click at [953, 678] on p "Cal Automotive Certified Auto Leasing - All Rights Reserved - Copyright 2025" at bounding box center [749, 677] width 682 height 15
click at [945, 677] on p "Cal Automotive Certified Auto Leasing - All Rights Reserved - Copyright 2025" at bounding box center [749, 677] width 682 height 15
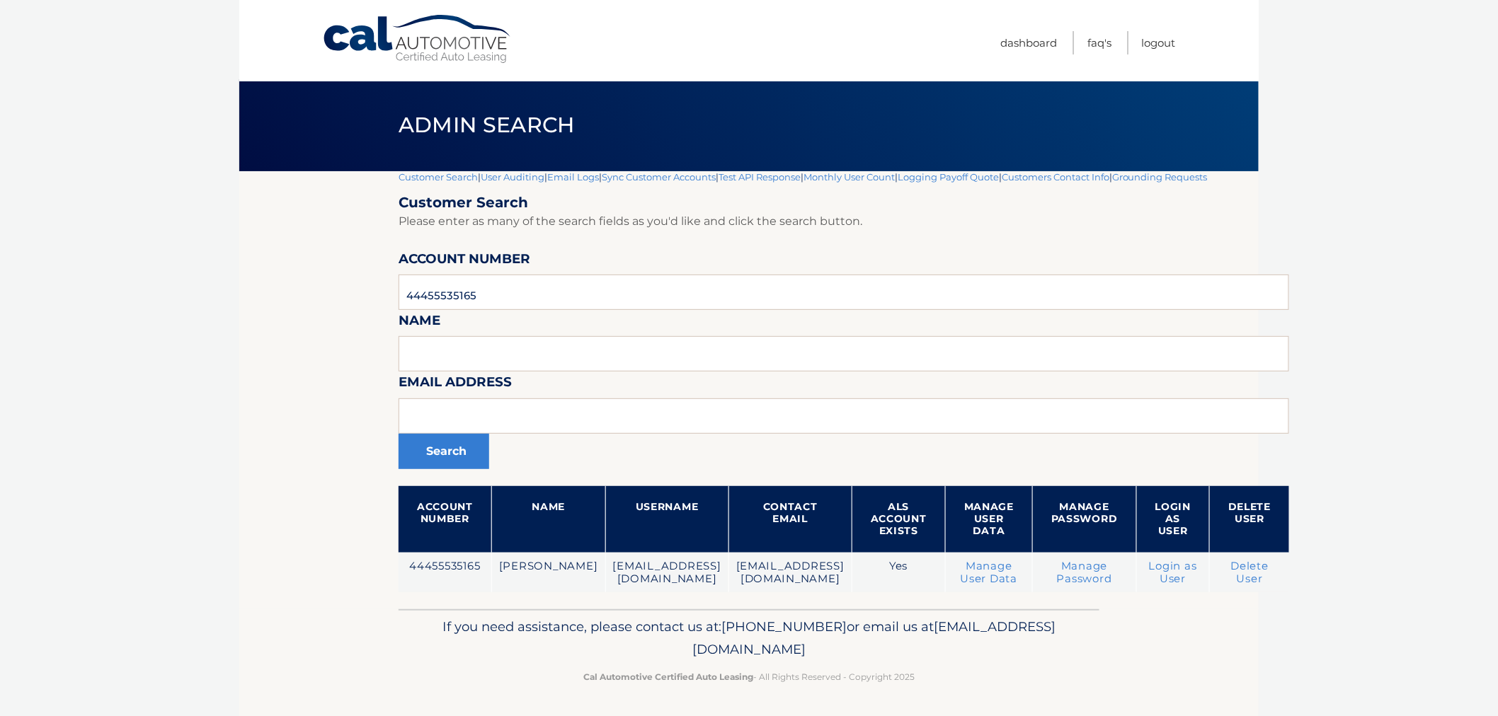
click at [943, 674] on p "Cal Automotive Certified Auto Leasing - All Rights Reserved - Copyright 2025" at bounding box center [749, 677] width 682 height 15
click at [938, 687] on div "If you need assistance, please contact us at: 609-807-3200 or email us at Custo…" at bounding box center [748, 648] width 701 height 79
drag, startPoint x: 943, startPoint y: 677, endPoint x: 383, endPoint y: 559, distance: 572.0
click at [388, 559] on div "Cal Automotive Menu Dashboard FAQ's Logout |" at bounding box center [748, 356] width 1019 height 716
click at [383, 559] on section "Customer Search | User Auditing | Email Logs | Sync Customer Accounts | Test AP…" at bounding box center [748, 390] width 1019 height 438
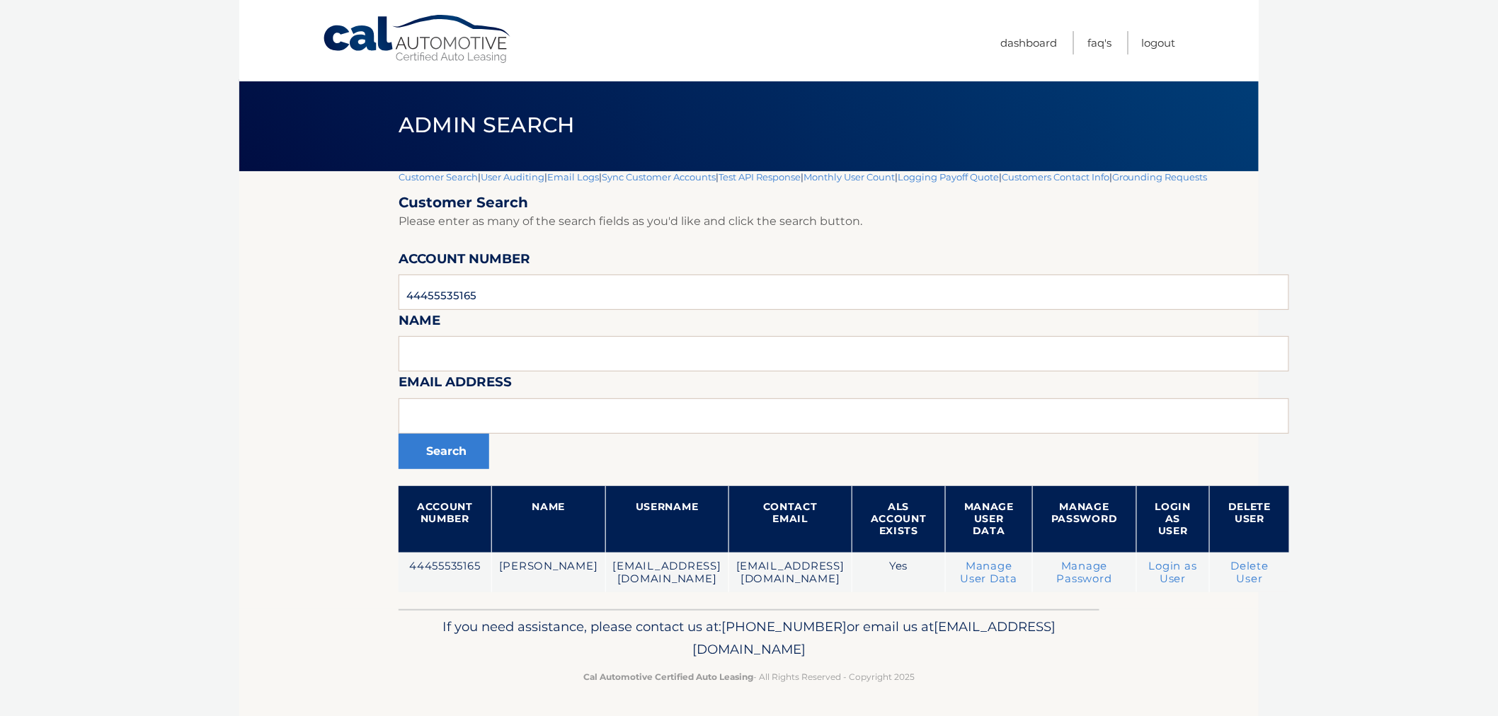
drag, startPoint x: 556, startPoint y: 202, endPoint x: 1039, endPoint y: 691, distance: 687.6
click at [1039, 691] on div "Cal Automotive Menu Dashboard FAQ's Logout |" at bounding box center [748, 356] width 1019 height 716
click at [1021, 689] on footer "If you need assistance, please contact us at: 609-807-3200 or email us at Custo…" at bounding box center [748, 663] width 1019 height 108
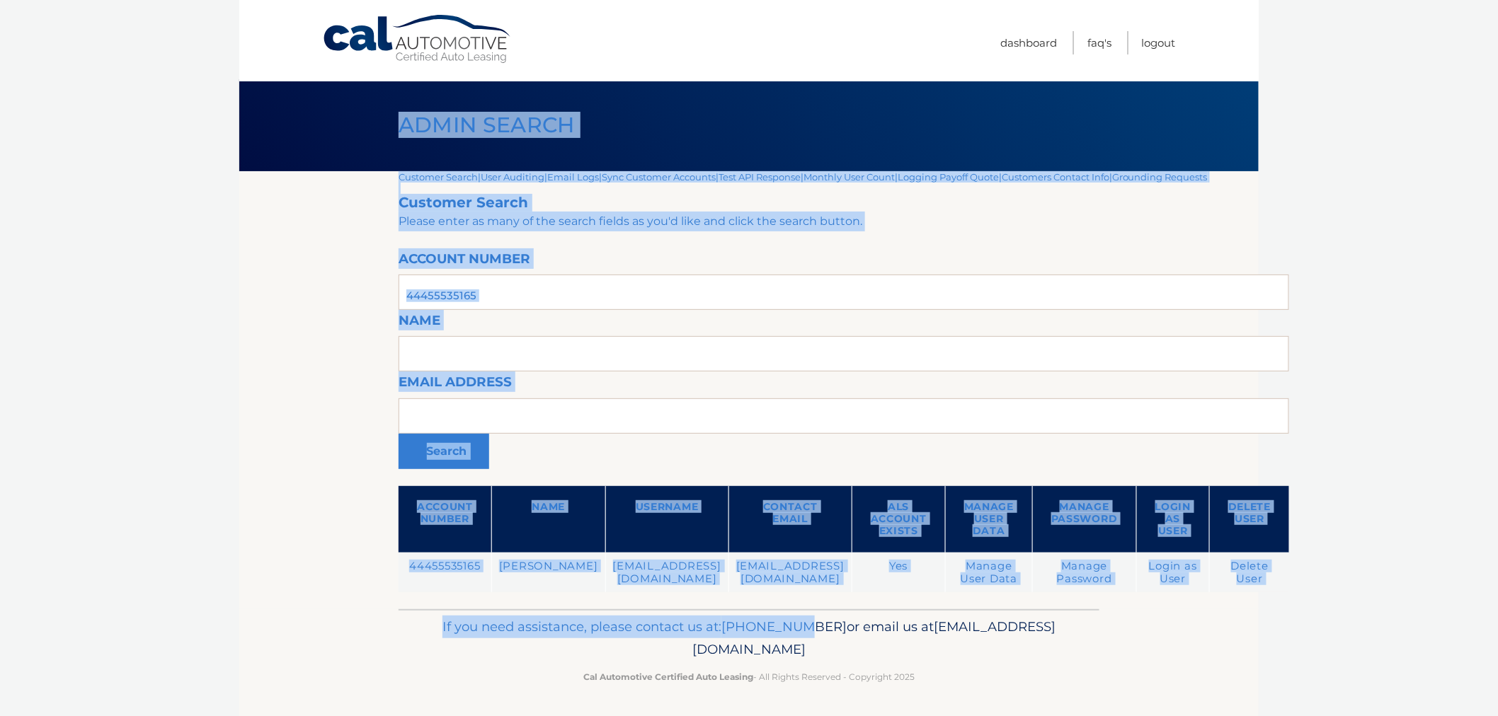
drag, startPoint x: 350, startPoint y: 119, endPoint x: 902, endPoint y: 660, distance: 773.2
click at [887, 641] on div "Cal Automotive Menu Dashboard FAQ's Logout |" at bounding box center [748, 356] width 1019 height 716
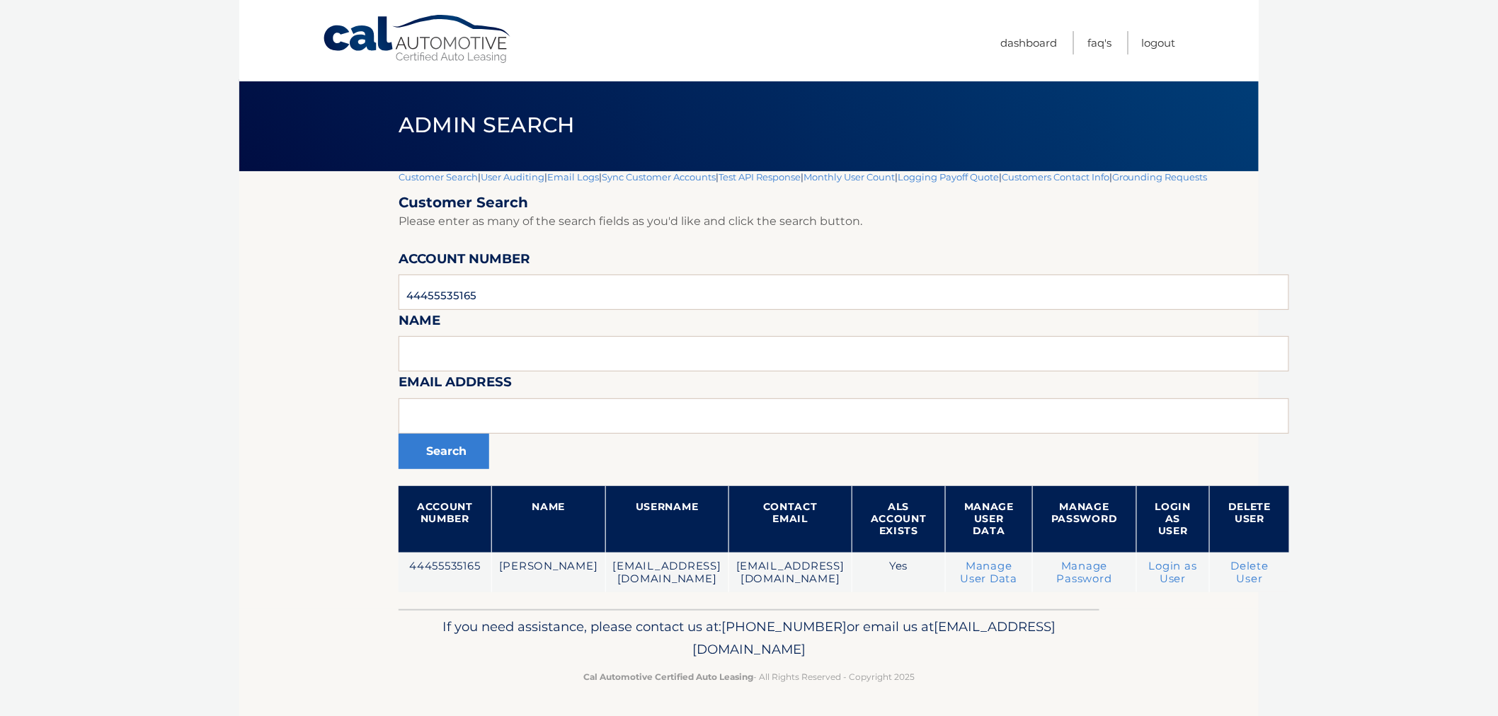
click at [950, 686] on div "If you need assistance, please contact us at: 609-807-3200 or email us at Custo…" at bounding box center [748, 648] width 701 height 79
drag, startPoint x: 943, startPoint y: 684, endPoint x: 306, endPoint y: 186, distance: 808.7
click at [306, 186] on div "Cal Automotive Menu Dashboard FAQ's Logout |" at bounding box center [748, 356] width 1019 height 716
drag, startPoint x: 394, startPoint y: 151, endPoint x: 993, endPoint y: 678, distance: 797.8
click at [992, 687] on div "Cal Automotive Menu Dashboard FAQ's Logout |" at bounding box center [748, 356] width 1019 height 716
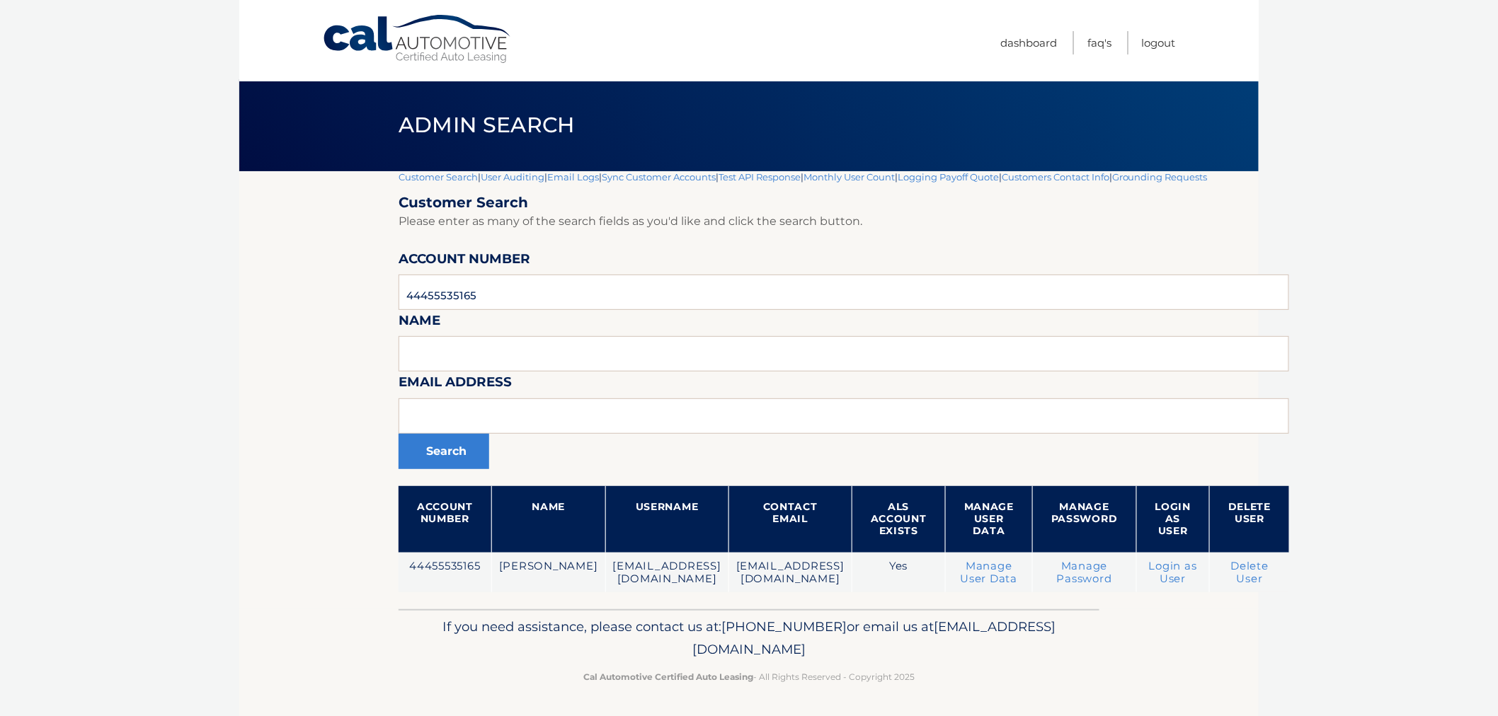
click at [993, 678] on p "Cal Automotive Certified Auto Leasing - All Rights Reserved - Copyright 2025" at bounding box center [749, 677] width 682 height 15
click at [582, 295] on input "44455535165" at bounding box center [843, 292] width 890 height 35
drag, startPoint x: 495, startPoint y: 288, endPoint x: 319, endPoint y: 299, distance: 176.5
click at [319, 299] on section "Customer Search | User Auditing | Email Logs | Sync Customer Accounts | Test AP…" at bounding box center [748, 390] width 1019 height 438
click at [253, 314] on section "Customer Search | User Auditing | Email Logs | Sync Customer Accounts | Test AP…" at bounding box center [748, 390] width 1019 height 438
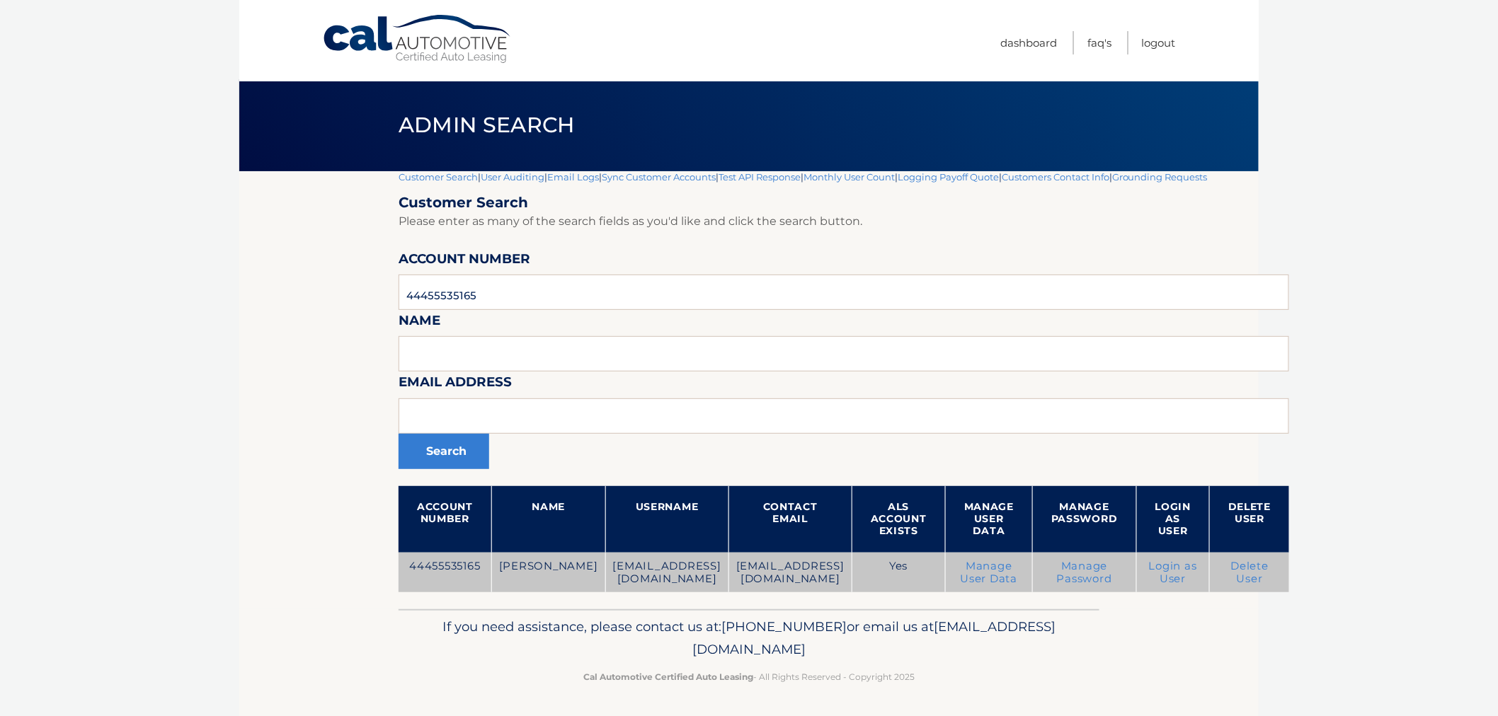
click at [1189, 566] on link "Login as User" at bounding box center [1173, 572] width 48 height 25
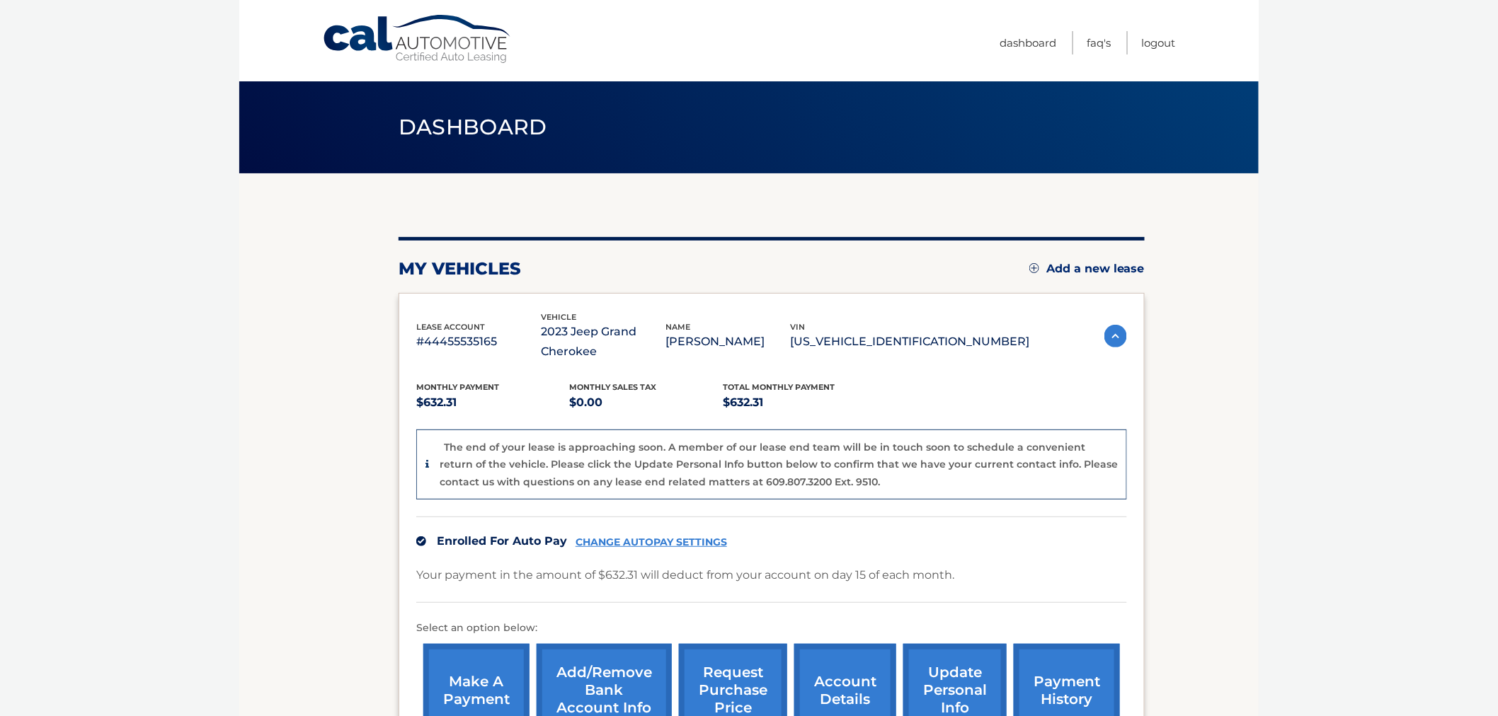
scroll to position [193, 0]
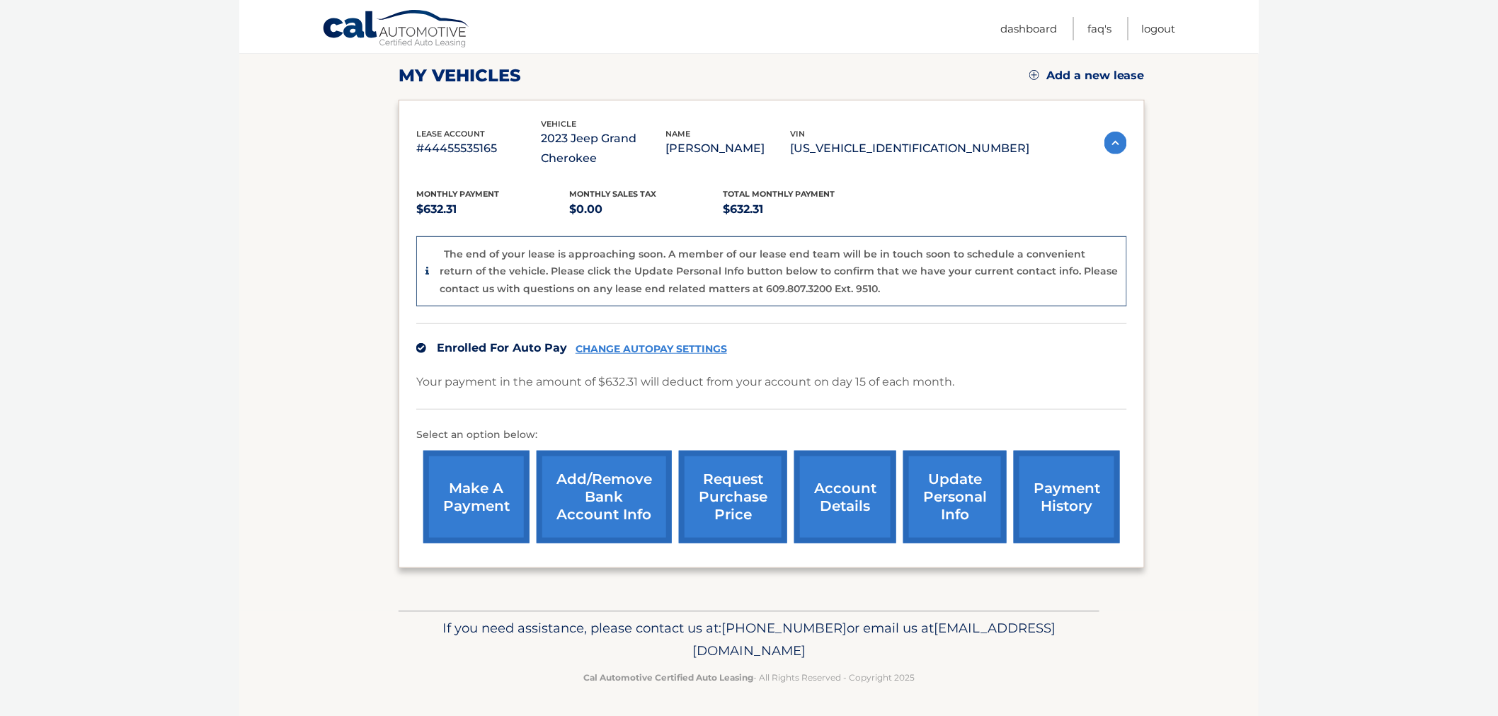
click at [1197, 427] on section "my vehicles Add a new lease lease account #44455535165 vehicle 2023 Jeep Grand …" at bounding box center [748, 295] width 1019 height 631
click at [1111, 146] on img at bounding box center [1115, 143] width 23 height 23
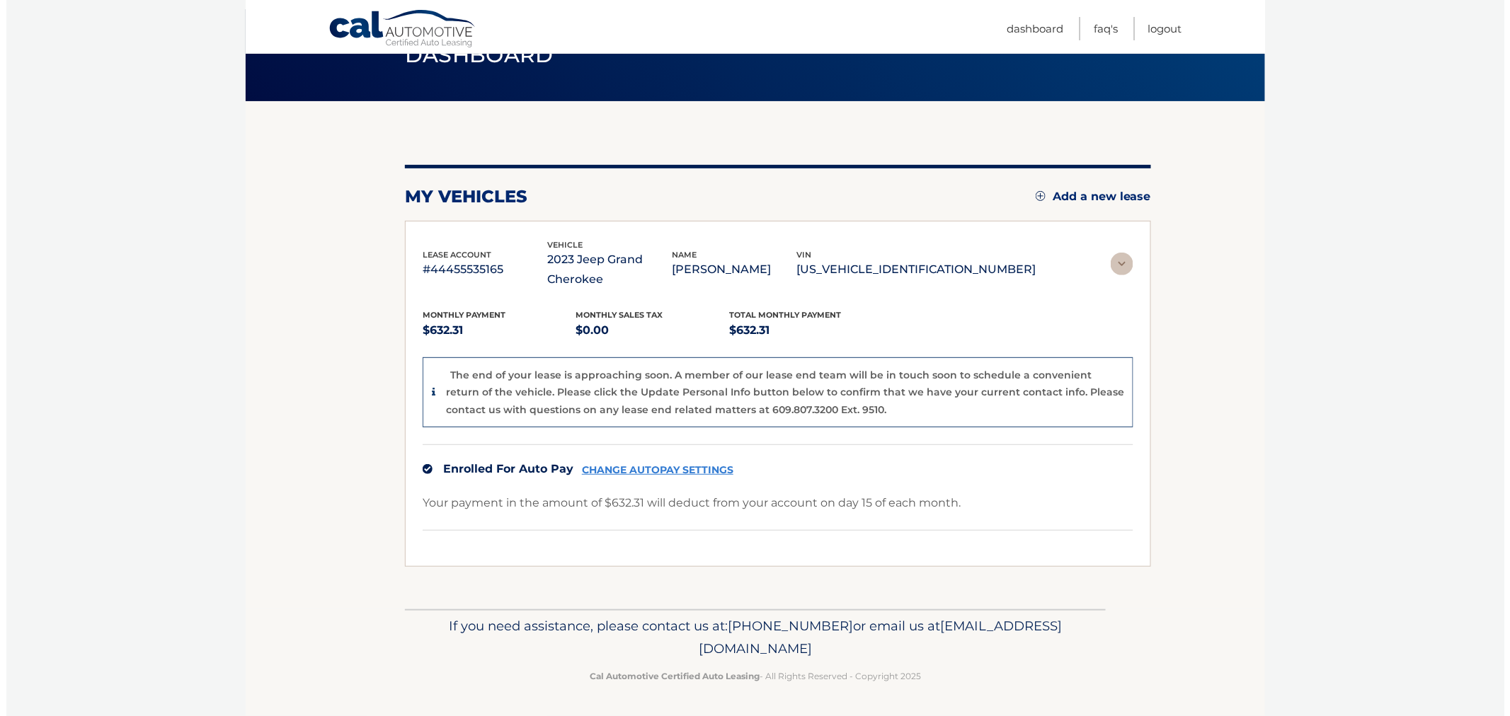
scroll to position [0, 0]
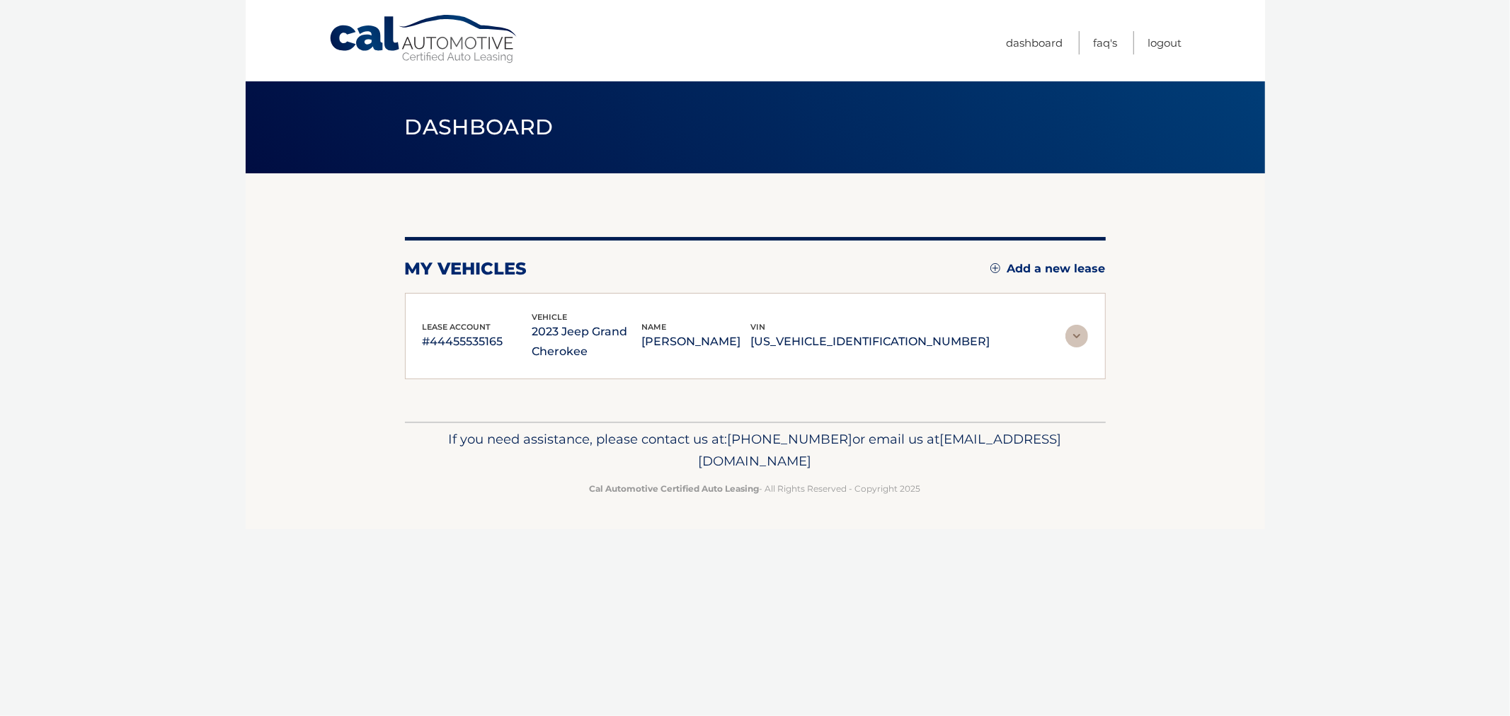
click at [1212, 414] on section "my vehicles Add a new lease lease account #44455535165 vehicle 2023 Jeep Grand …" at bounding box center [755, 297] width 1019 height 248
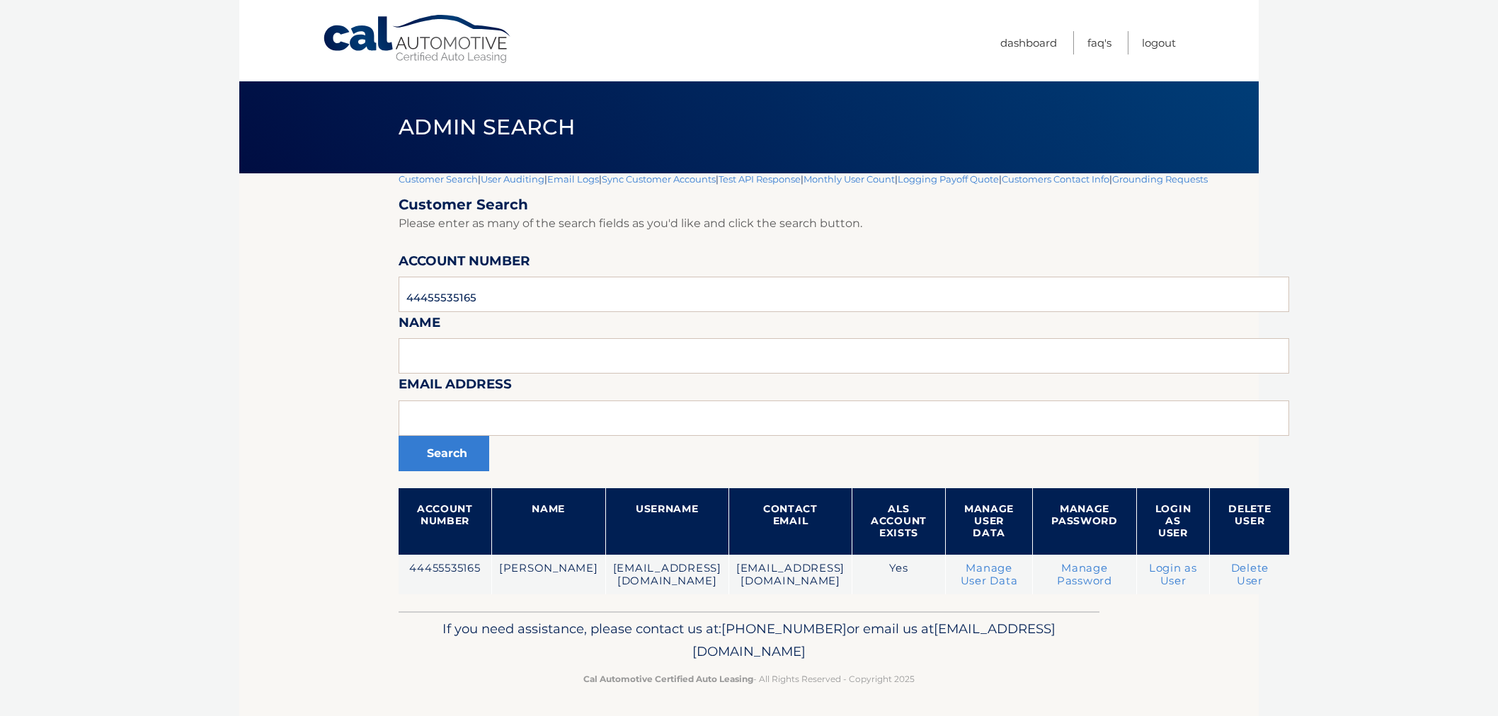
scroll to position [2, 0]
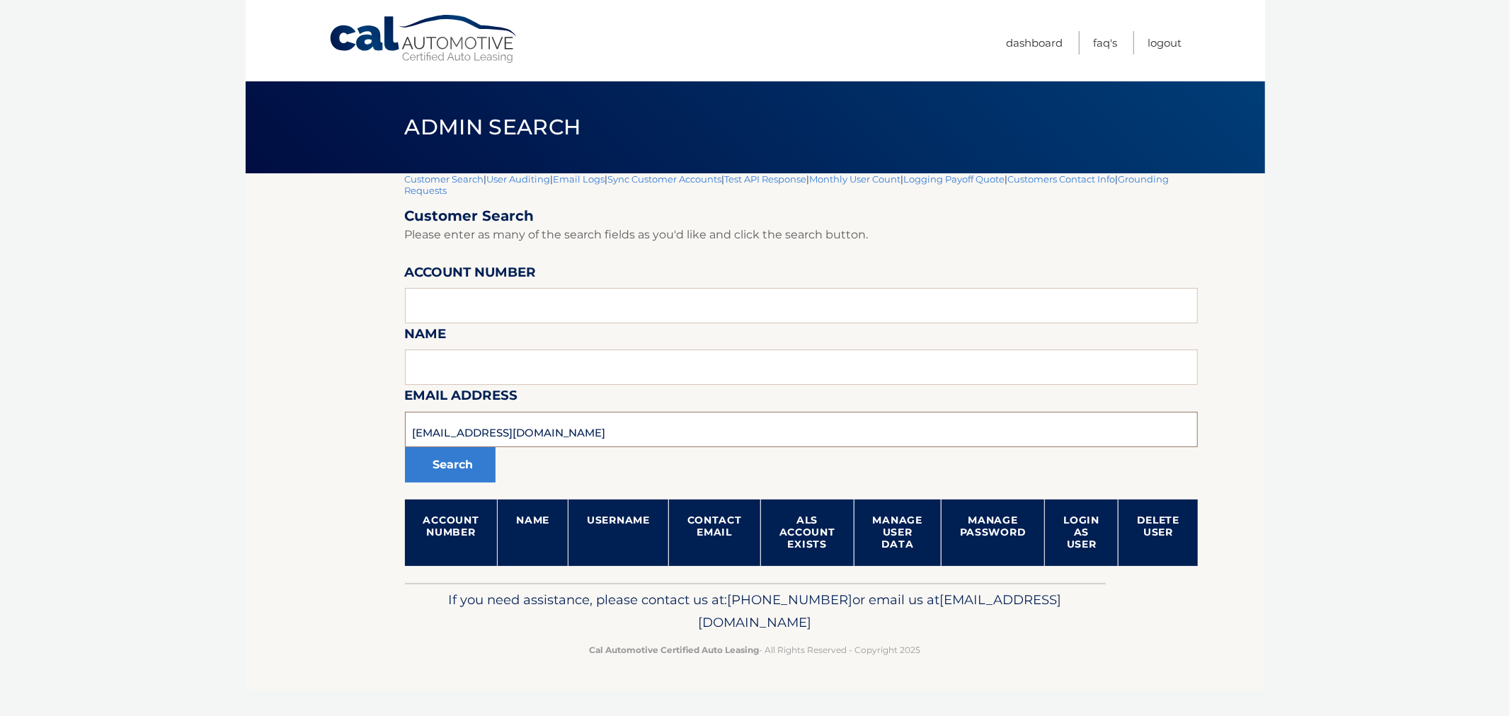
drag, startPoint x: 556, startPoint y: 426, endPoint x: 334, endPoint y: 403, distance: 222.7
click at [334, 403] on section "Customer Search | User Auditing | Email Logs | Sync Customer Accounts | Test AP…" at bounding box center [755, 378] width 1019 height 410
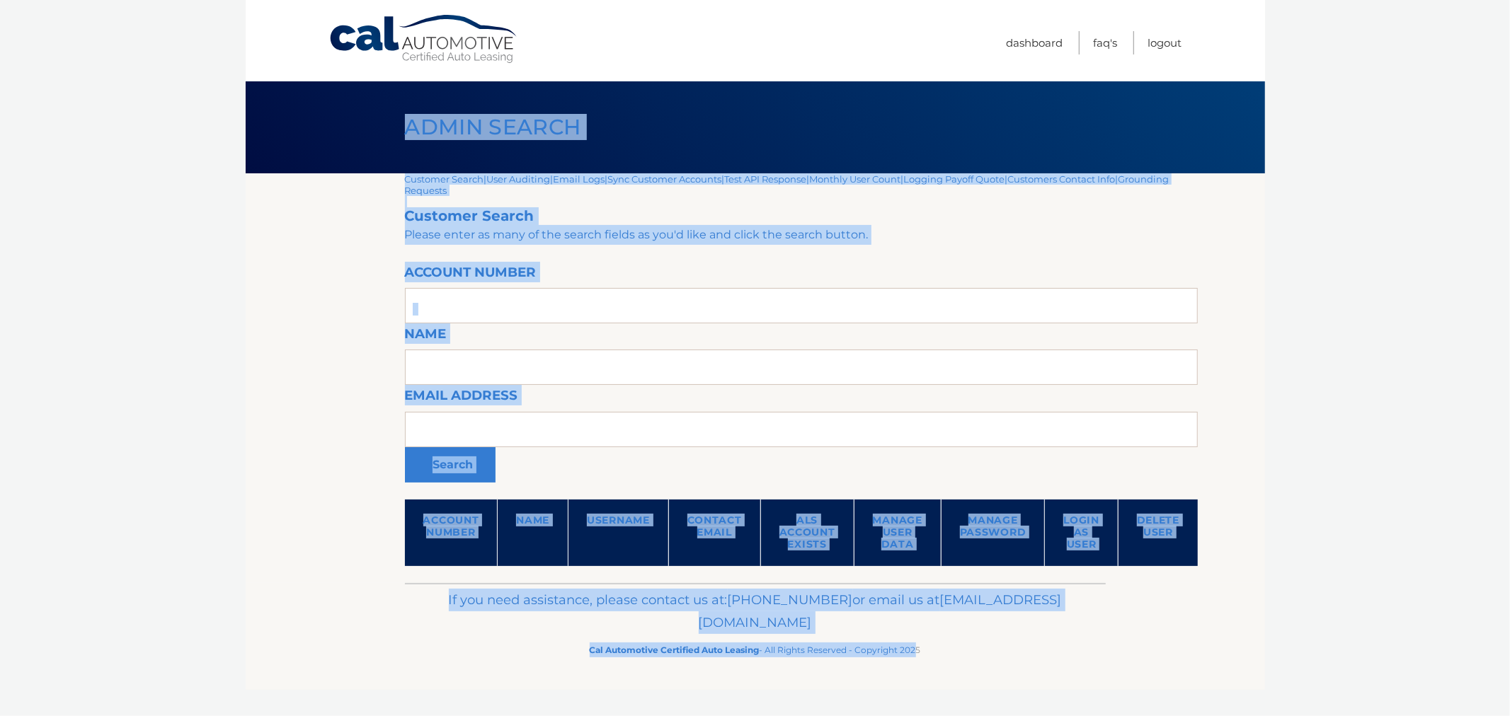
drag, startPoint x: 360, startPoint y: 144, endPoint x: 917, endPoint y: 689, distance: 779.7
click at [914, 705] on div "Cal Automotive Menu Dashboard FAQ's Logout |" at bounding box center [755, 358] width 1019 height 716
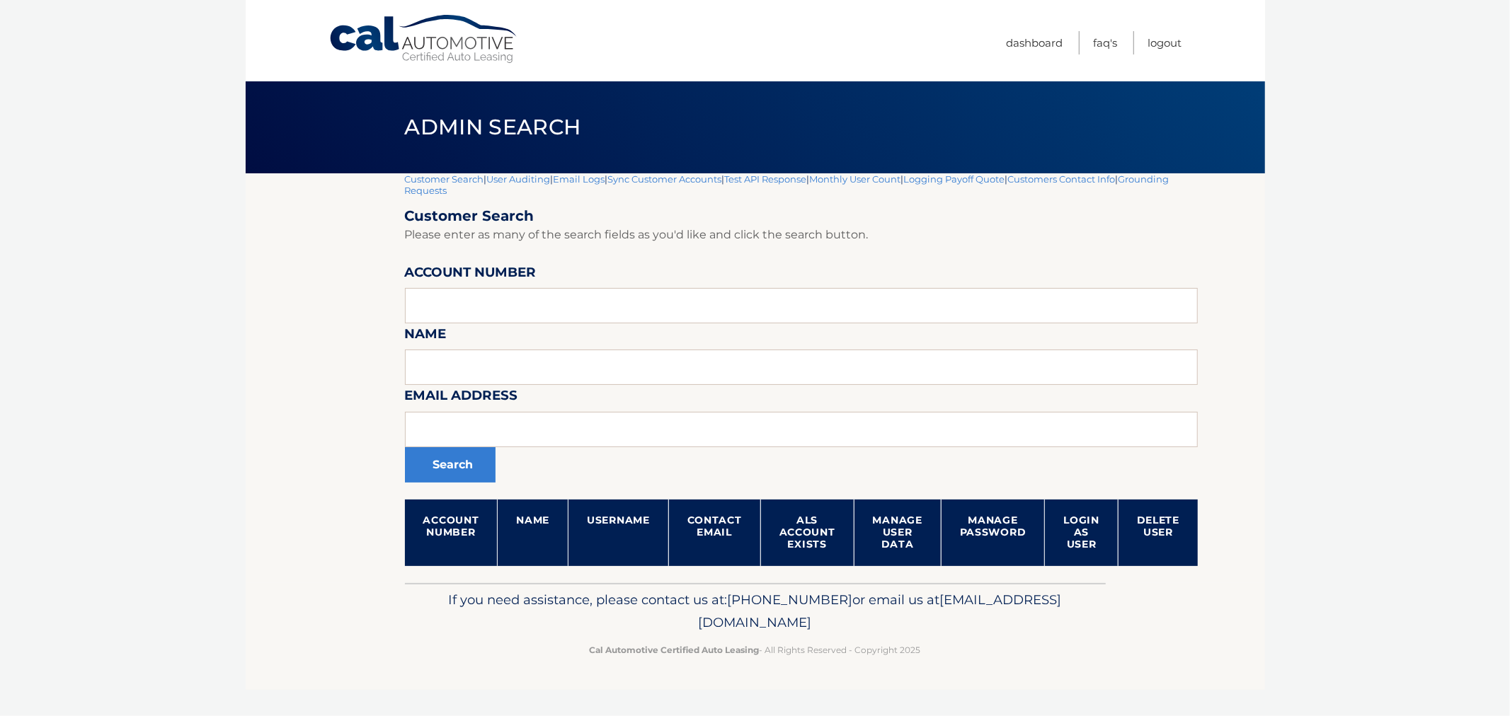
click at [925, 670] on footer "If you need assistance, please contact us at: [PHONE_NUMBER] or email us at [EM…" at bounding box center [755, 637] width 1019 height 108
drag, startPoint x: 265, startPoint y: 97, endPoint x: 972, endPoint y: 654, distance: 900.6
click at [942, 704] on body "Cal Automotive Menu Dashboard FAQ's Logout |" at bounding box center [755, 358] width 1510 height 716
click at [450, 180] on link "Customer Search" at bounding box center [444, 178] width 79 height 11
click at [314, 214] on section "Customer Search | User Auditing | Email Logs | Sync Customer Accounts | Test AP…" at bounding box center [755, 378] width 1019 height 410
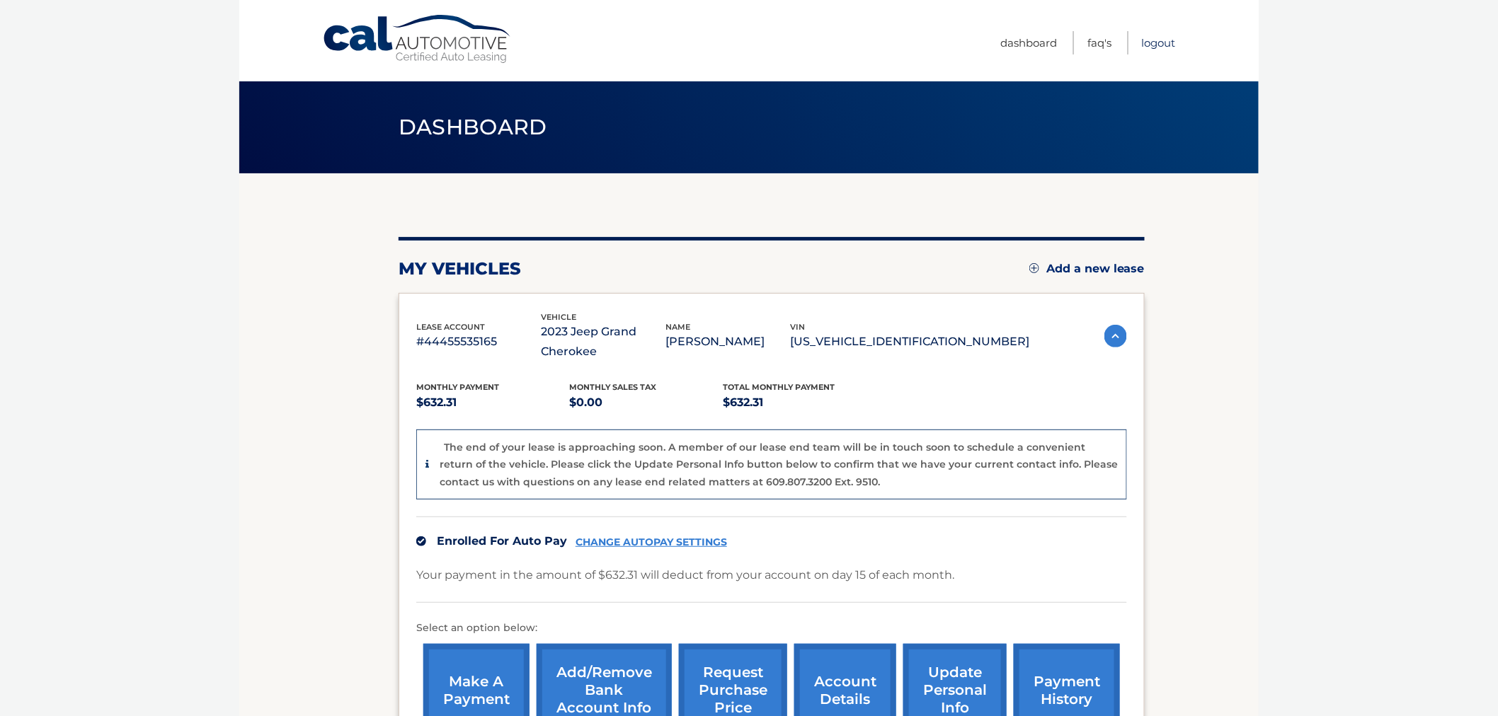
click at [1156, 42] on link "Logout" at bounding box center [1159, 42] width 34 height 23
